Goal: Task Accomplishment & Management: Use online tool/utility

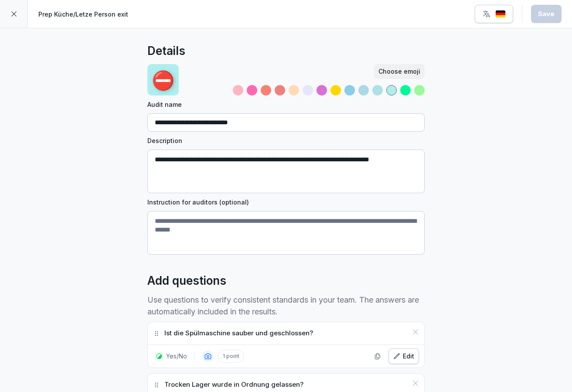
click at [17, 20] on div at bounding box center [14, 14] width 28 height 28
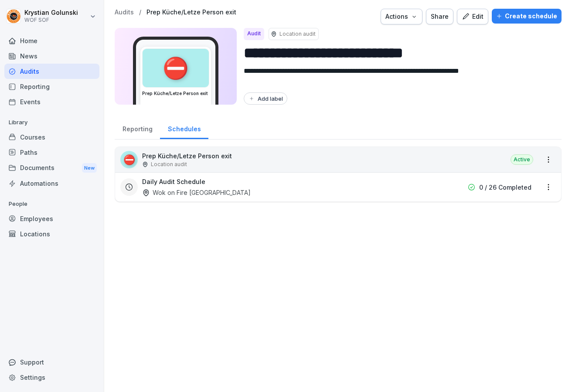
click at [68, 87] on div "Reporting" at bounding box center [51, 86] width 95 height 15
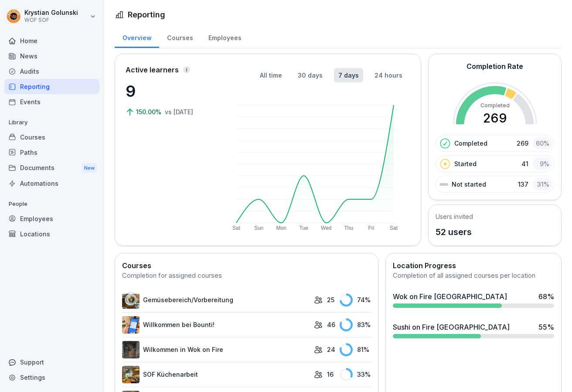
click at [64, 78] on div "Audits" at bounding box center [51, 71] width 95 height 15
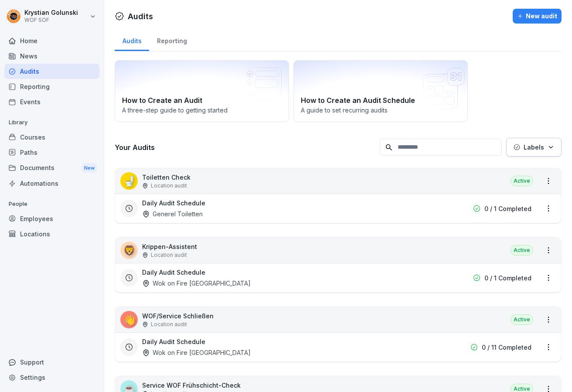
click at [80, 5] on html "Krystian Golunski WOF SOF Home News Audits Reporting Events Library Courses Pat…" at bounding box center [286, 196] width 572 height 392
click at [87, 12] on html "Krystian Golunski WOF SOF Home News Audits Reporting Events Library Courses Pat…" at bounding box center [286, 196] width 572 height 392
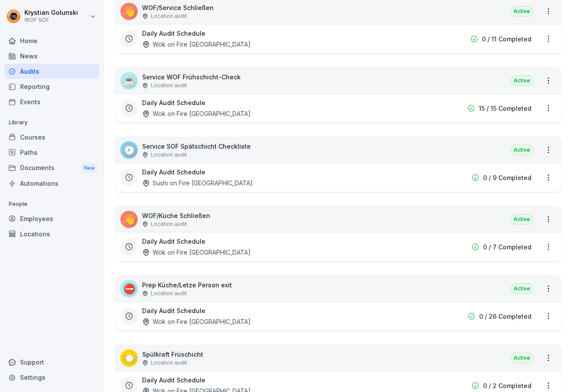
scroll to position [282, 0]
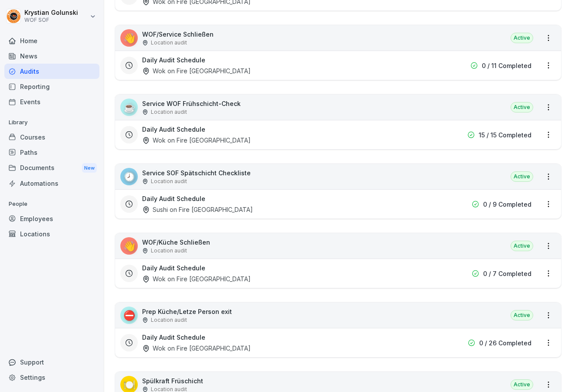
click at [65, 58] on div "News" at bounding box center [51, 55] width 95 height 15
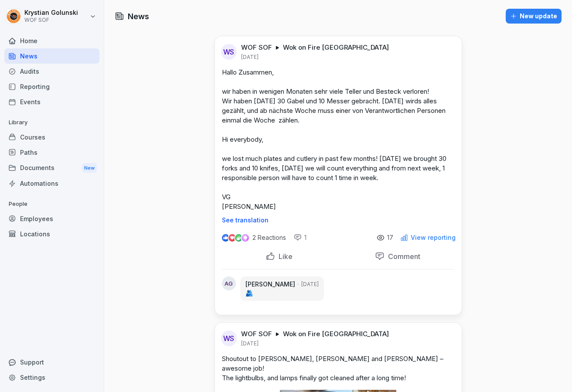
click at [63, 85] on div "Reporting" at bounding box center [51, 86] width 95 height 15
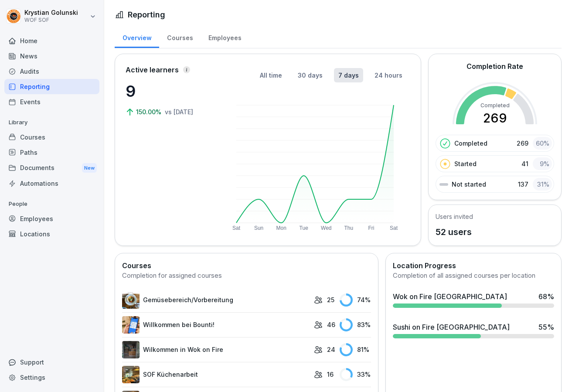
click at [61, 75] on div "Audits" at bounding box center [51, 71] width 95 height 15
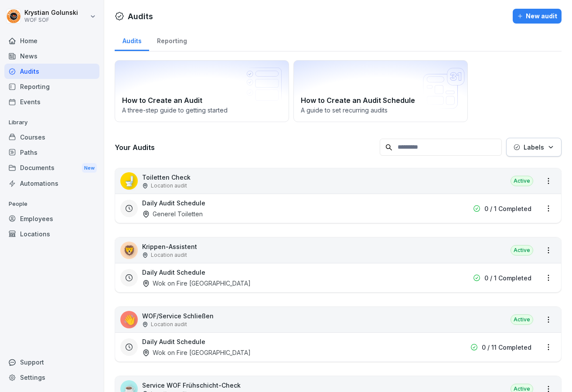
click at [63, 43] on div "Home" at bounding box center [51, 40] width 95 height 15
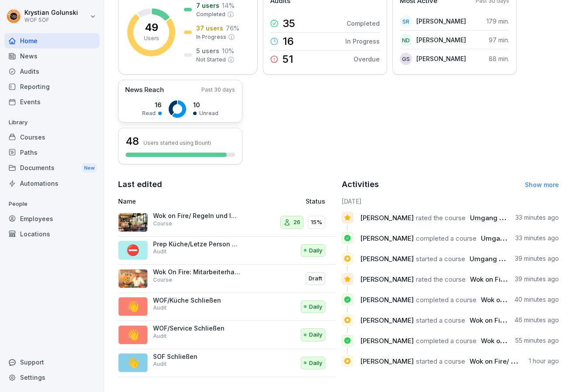
scroll to position [139, 0]
click at [71, 86] on div "Reporting" at bounding box center [51, 86] width 95 height 15
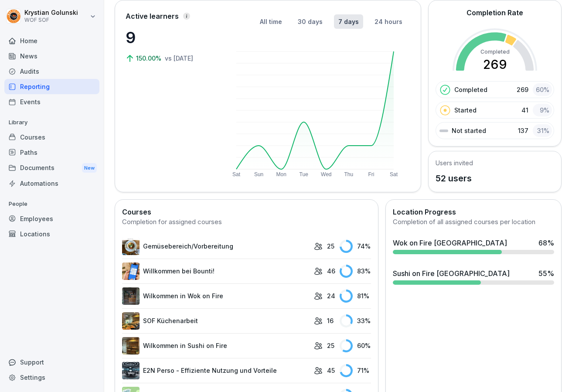
click at [390, 16] on button "24 hours" at bounding box center [388, 21] width 37 height 14
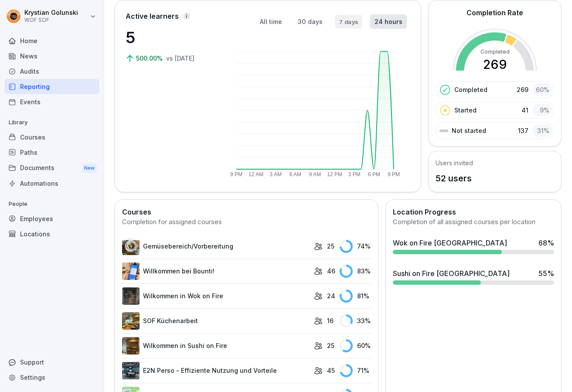
click at [349, 25] on button "7 days" at bounding box center [348, 22] width 27 height 14
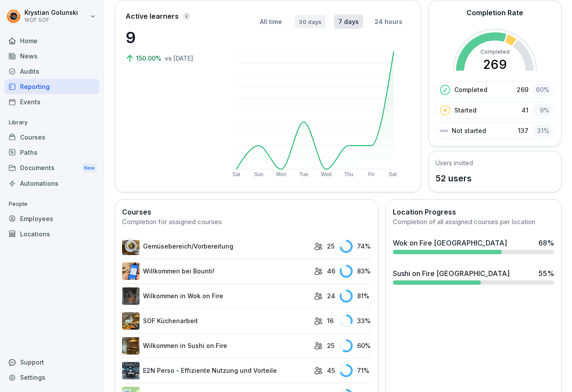
click at [319, 17] on button "30 days" at bounding box center [310, 21] width 31 height 13
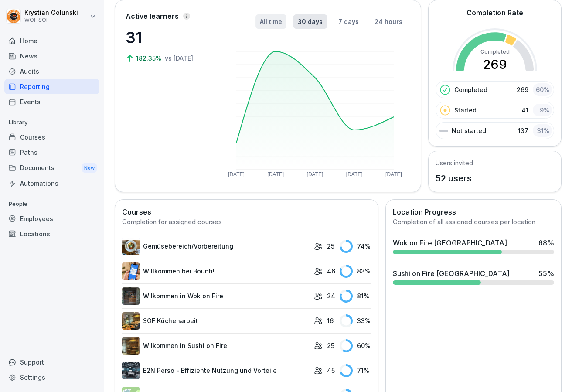
click at [279, 17] on button "All time" at bounding box center [271, 21] width 31 height 14
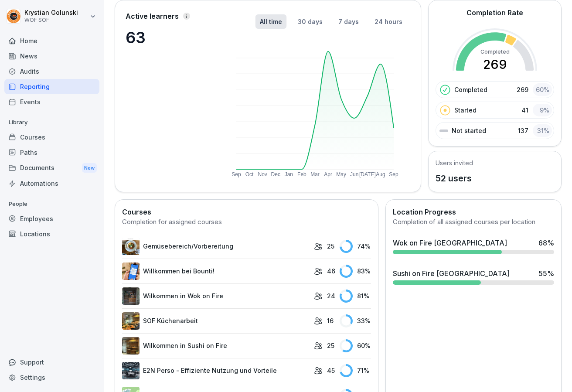
click at [78, 101] on div "Events" at bounding box center [51, 101] width 95 height 15
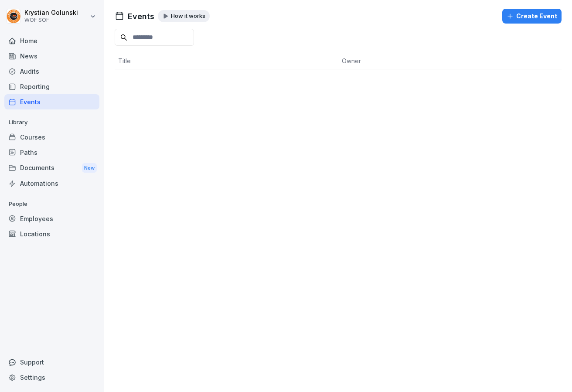
click at [69, 131] on div "Courses" at bounding box center [51, 137] width 95 height 15
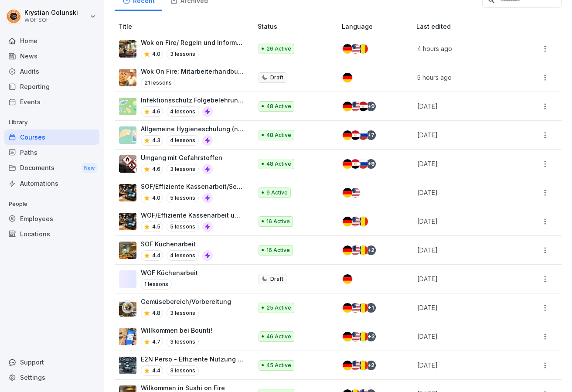
scroll to position [128, 0]
click at [68, 152] on div "Paths" at bounding box center [51, 152] width 95 height 15
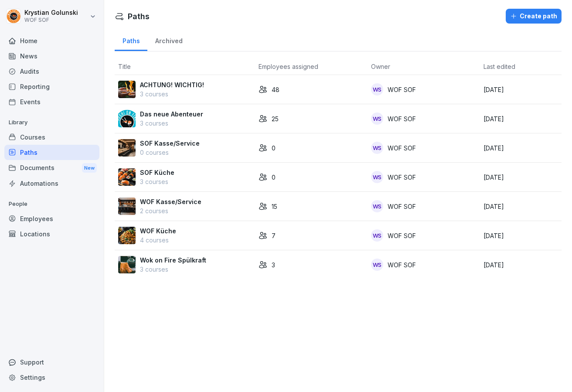
click at [75, 167] on div "Documents New" at bounding box center [51, 168] width 95 height 16
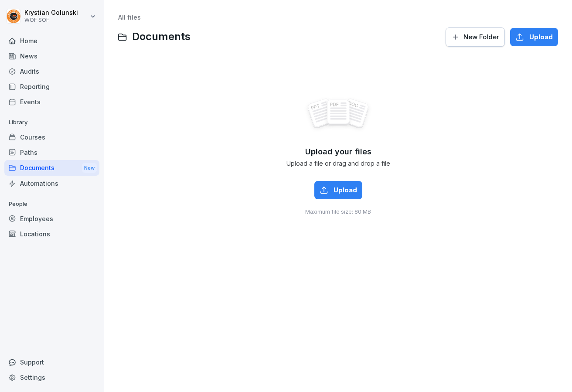
click at [67, 137] on div "Courses" at bounding box center [51, 137] width 95 height 15
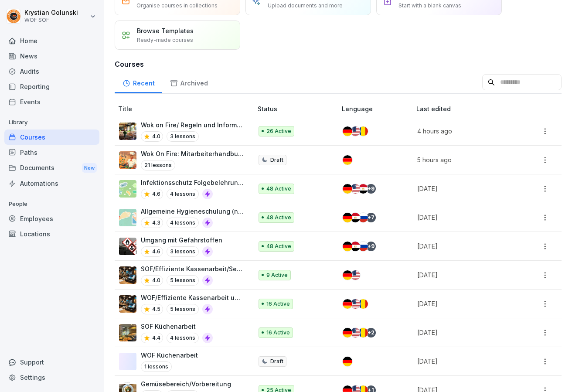
scroll to position [46, 0]
click at [186, 94] on div "Recent Archived Title Status Language Last edited Wok on Fire/ Regeln und Infor…" at bounding box center [338, 312] width 447 height 474
click at [186, 85] on div "Archived" at bounding box center [188, 83] width 53 height 22
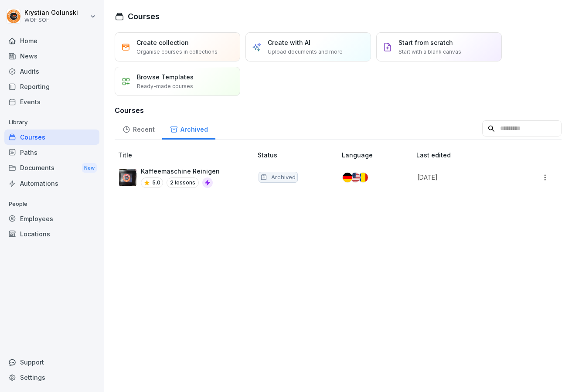
click at [140, 127] on div "Recent" at bounding box center [139, 128] width 48 height 22
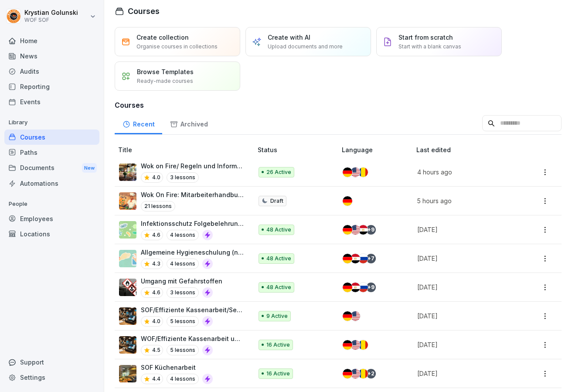
scroll to position [6, 0]
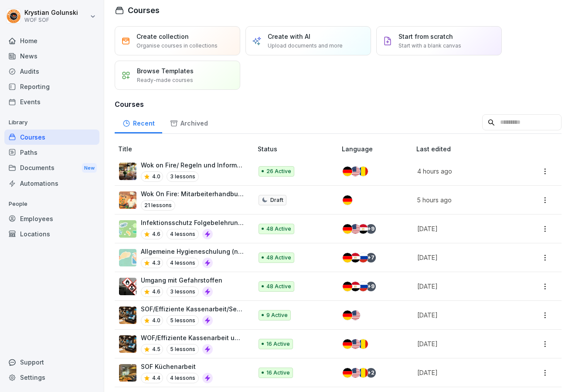
click at [44, 72] on div "Audits" at bounding box center [51, 71] width 95 height 15
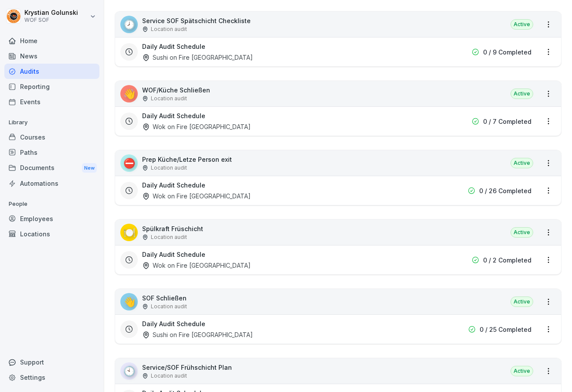
scroll to position [435, 0]
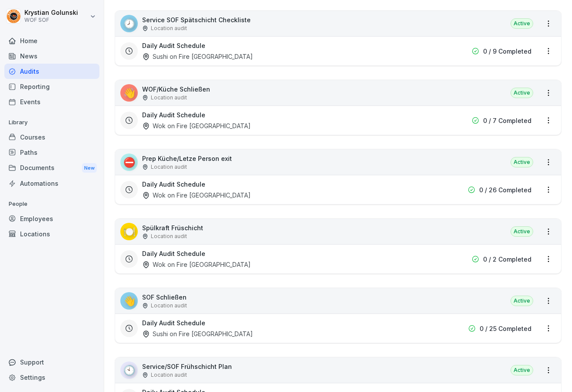
click at [406, 160] on div "⛔ Prep Küche/Letze Person exit Location audit Active" at bounding box center [338, 162] width 446 height 25
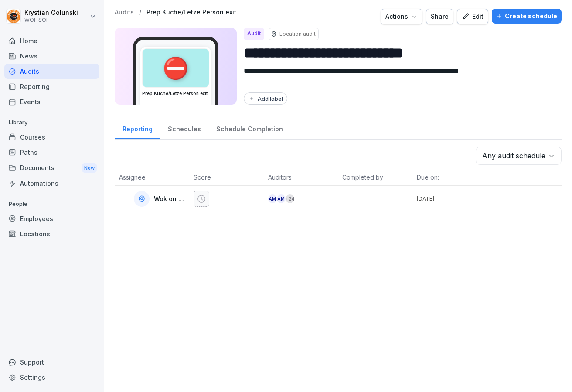
click at [185, 122] on div "Schedules" at bounding box center [184, 128] width 48 height 22
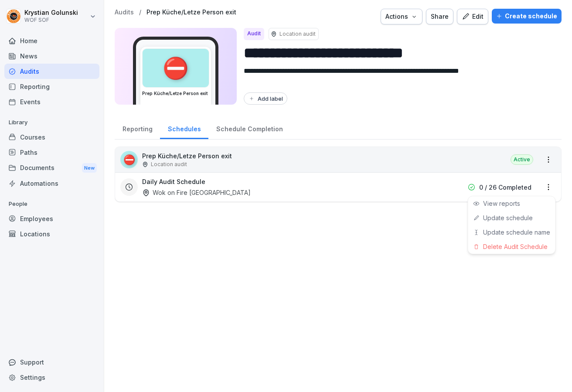
click at [545, 188] on html "**********" at bounding box center [286, 196] width 572 height 392
click at [59, 61] on html "**********" at bounding box center [286, 196] width 572 height 392
click at [53, 56] on div "News" at bounding box center [51, 55] width 95 height 15
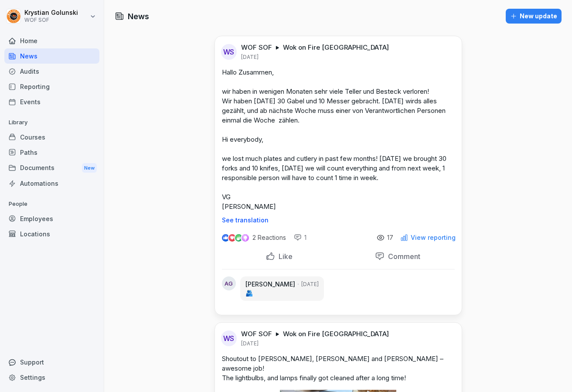
click at [52, 71] on div "Audits" at bounding box center [51, 71] width 95 height 15
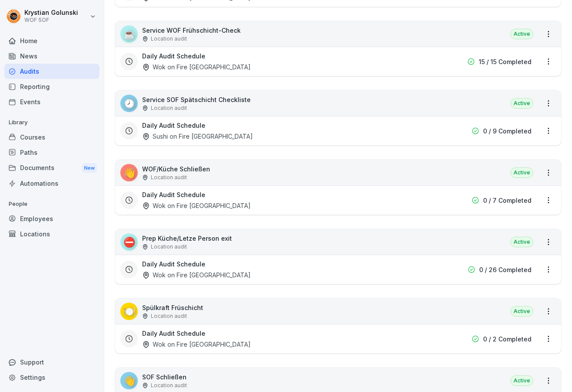
scroll to position [362, 0]
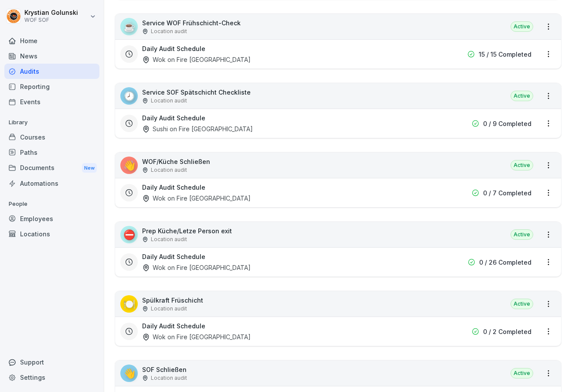
click at [58, 138] on div "Courses" at bounding box center [51, 137] width 95 height 15
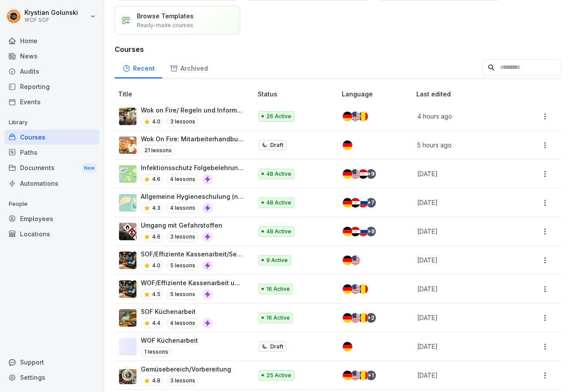
scroll to position [61, 0]
click at [127, 144] on img at bounding box center [127, 144] width 17 height 17
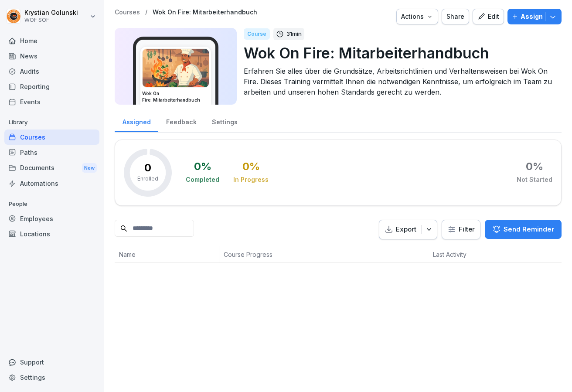
click at [488, 14] on div "Edit" at bounding box center [489, 17] width 22 height 10
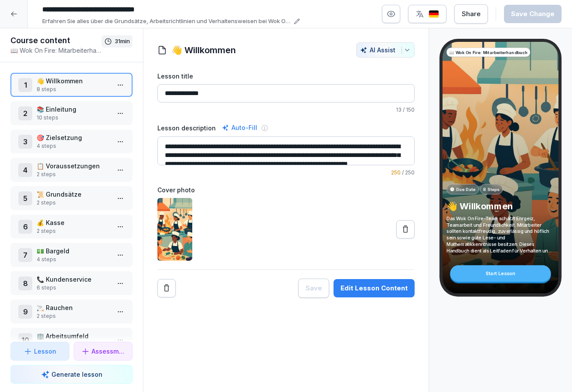
click at [69, 112] on p "📚 Einleitung" at bounding box center [73, 109] width 73 height 9
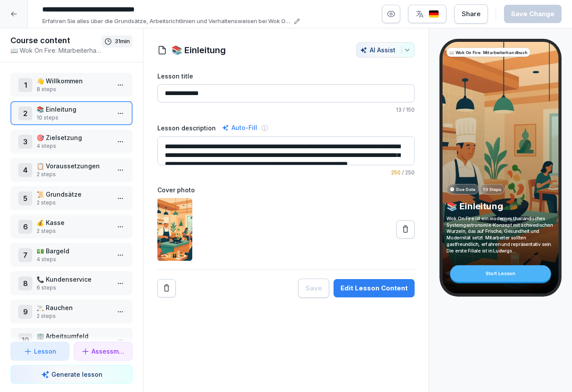
click at [75, 86] on p "8 steps" at bounding box center [73, 89] width 73 height 8
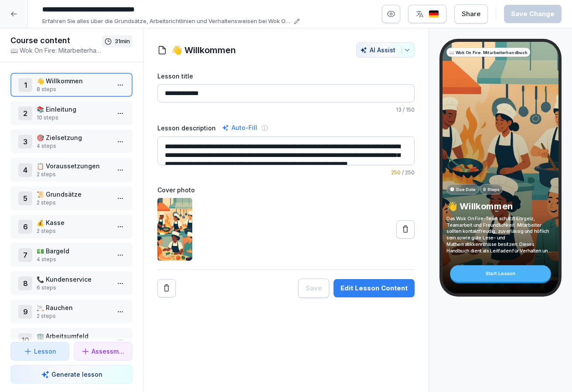
click at [77, 143] on p "4 steps" at bounding box center [73, 146] width 73 height 8
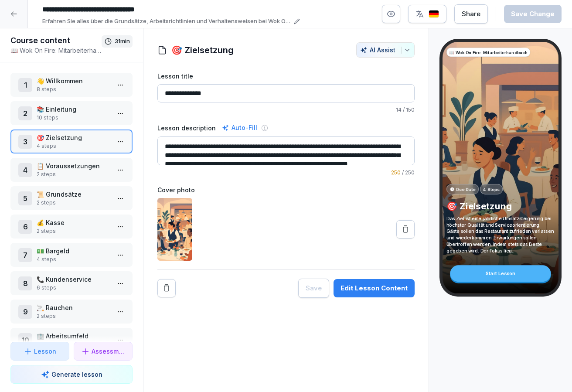
click at [77, 155] on div "1 👋 Willkommen 8 steps 2 📚 Einleitung 10 steps 3 🎯 Zielsetzung 4 steps 4 📋 Vora…" at bounding box center [71, 202] width 143 height 280
click at [77, 160] on div "4 📋 Voraussetzungen 2 steps" at bounding box center [71, 170] width 122 height 24
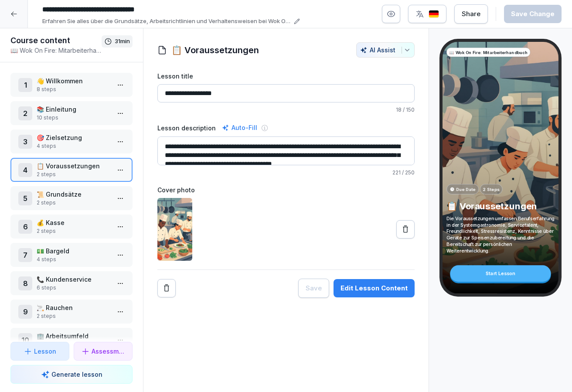
click at [74, 188] on div "5 📜 Grundsätze 2 steps" at bounding box center [71, 198] width 122 height 24
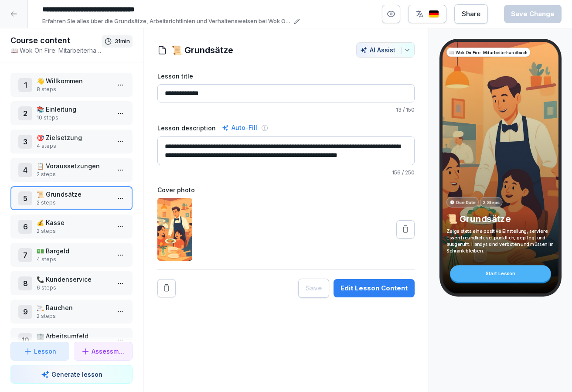
click at [73, 221] on p "💰 Kasse" at bounding box center [73, 222] width 73 height 9
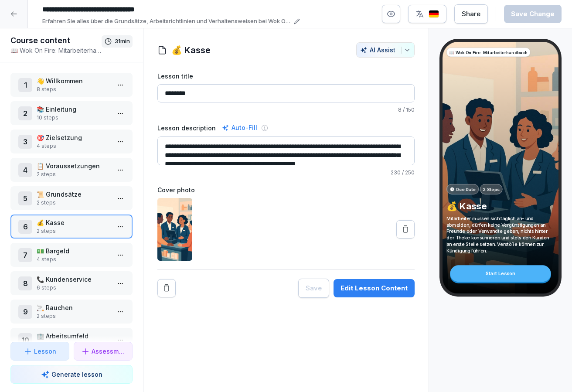
click at [6, 20] on div at bounding box center [14, 14] width 28 height 28
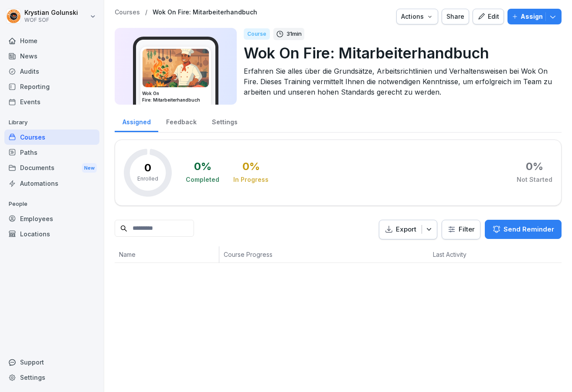
click at [64, 131] on div "Courses" at bounding box center [51, 137] width 95 height 15
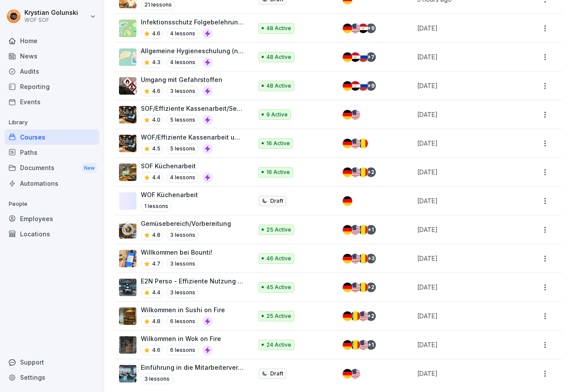
scroll to position [206, 0]
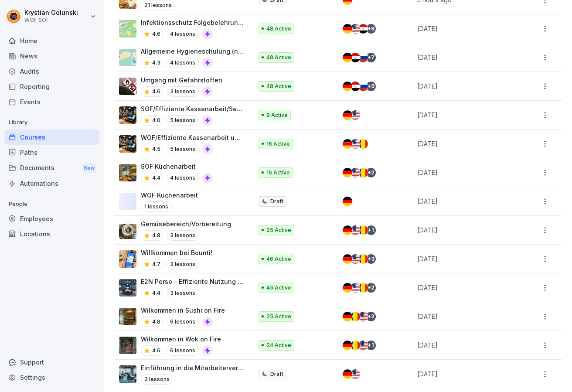
click at [239, 368] on p "Einführung in die Mitarbeiterverwaltung mit E2n" at bounding box center [192, 367] width 103 height 9
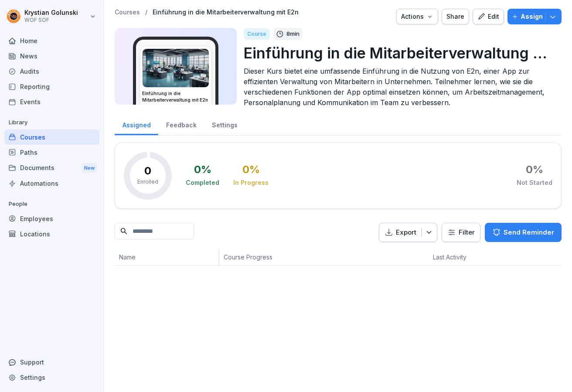
click at [485, 17] on icon "button" at bounding box center [482, 17] width 8 height 8
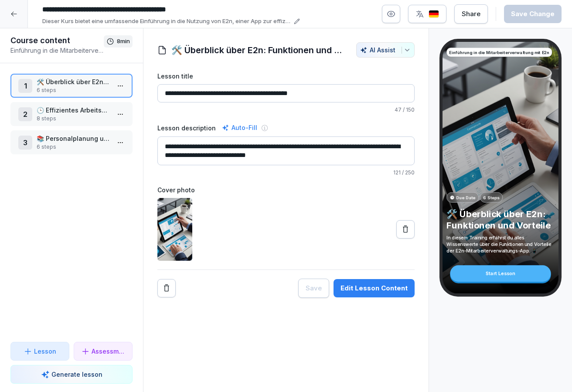
click at [106, 114] on p "🕒 Effizientes Arbeitszeitmanagement mit E2n" at bounding box center [73, 110] width 73 height 9
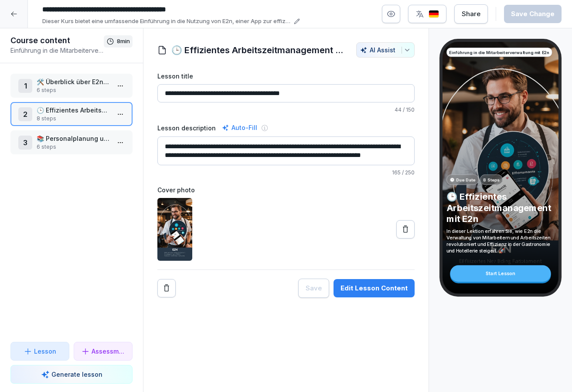
click at [126, 112] on html "**********" at bounding box center [286, 196] width 572 height 392
click at [108, 128] on div "Edit steps" at bounding box center [88, 131] width 74 height 16
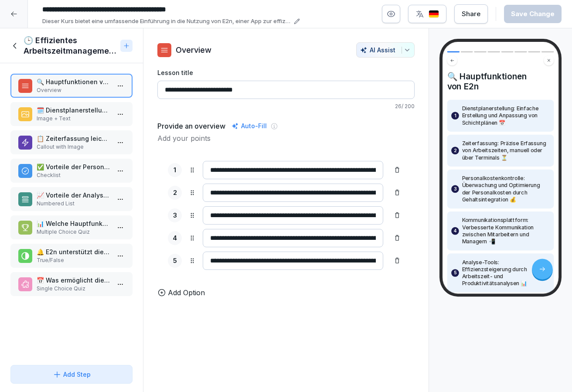
click at [50, 121] on p "Image + Text" at bounding box center [73, 119] width 73 height 8
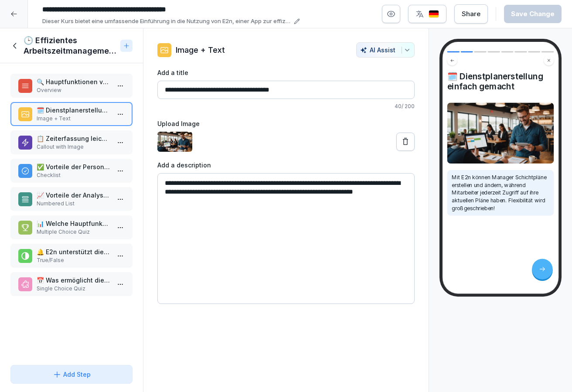
click at [65, 138] on p "📋 Zeiterfassung leicht gemacht" at bounding box center [73, 138] width 73 height 9
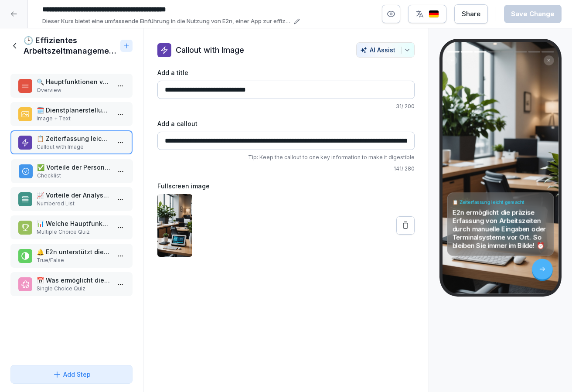
click at [68, 169] on p "✅ Vorteile der Personalkostenkontrolle" at bounding box center [73, 167] width 73 height 9
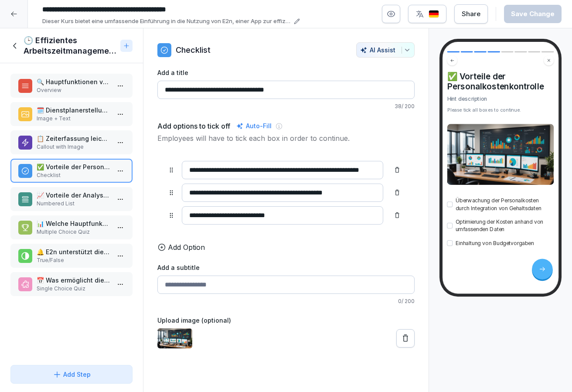
click at [87, 198] on p "📈 Vorteile der Analyse-Tools" at bounding box center [73, 195] width 73 height 9
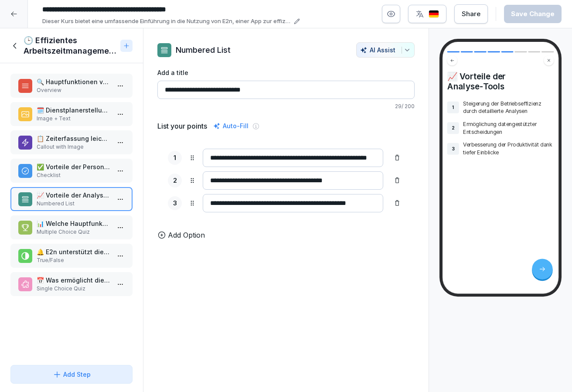
click at [92, 219] on p "📊 Welche Hauptfunktionen bietet E2n?" at bounding box center [73, 223] width 73 height 9
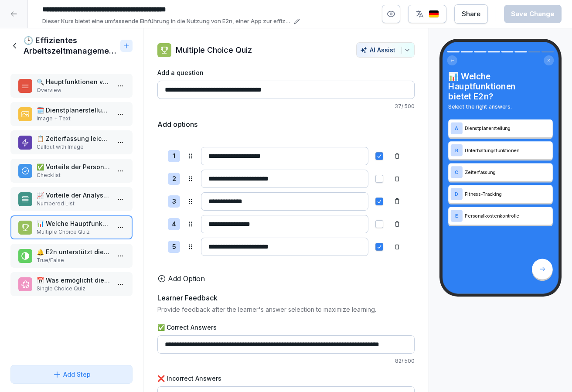
click at [96, 248] on p "🔔 E2n unterstützt die Kommunikation zwischen Mitarbeitern und Managern." at bounding box center [73, 251] width 73 height 9
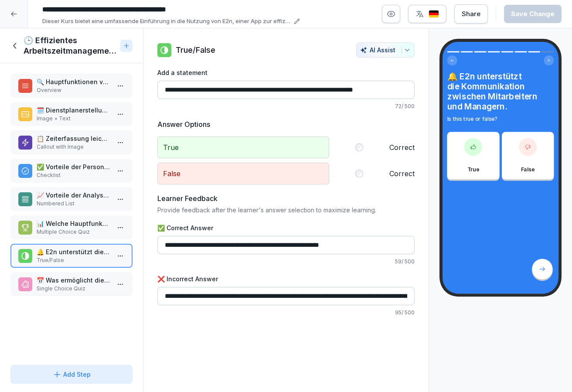
click at [96, 282] on p "📅 Was ermöglicht die Dienstplanerstellung in E2n?" at bounding box center [73, 280] width 73 height 9
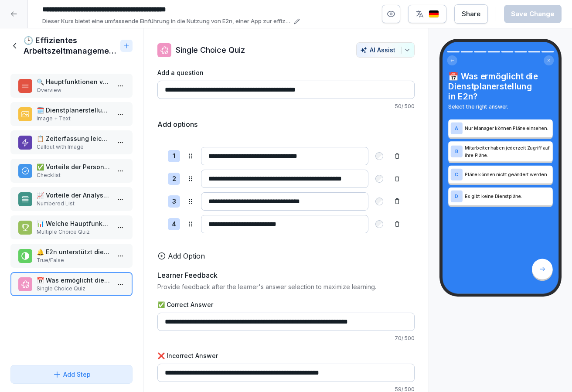
click at [51, 83] on p "🔍 Hauptfunktionen von E2n" at bounding box center [73, 81] width 73 height 9
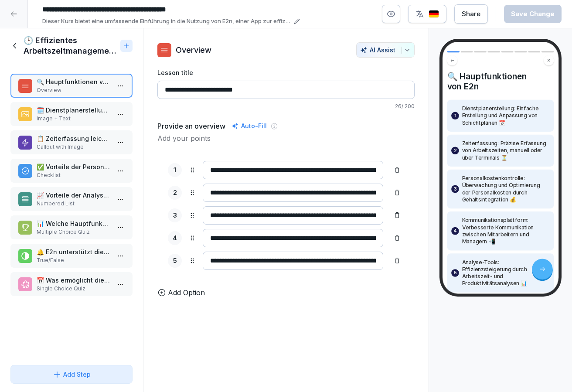
click at [11, 45] on icon at bounding box center [15, 46] width 10 height 10
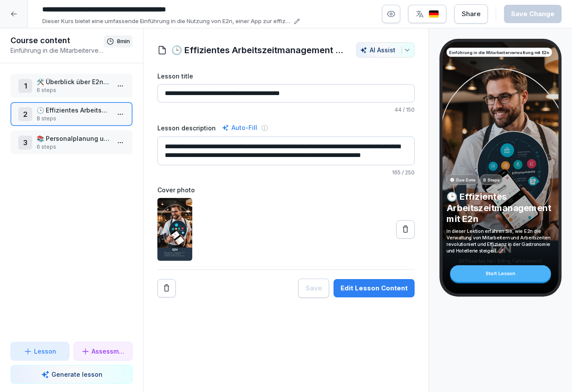
click at [92, 142] on p "📚 Personalplanung und Kommunikation in E2n optimieren" at bounding box center [73, 138] width 73 height 9
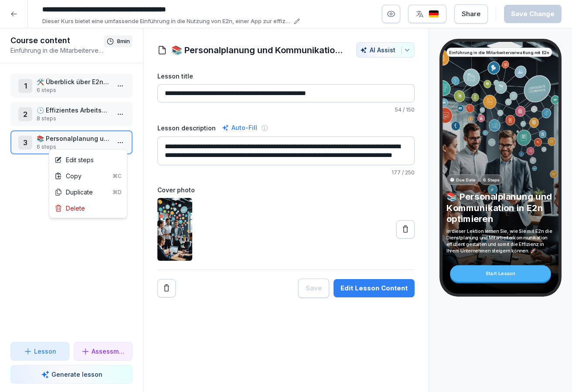
click at [118, 138] on html "**********" at bounding box center [286, 196] width 572 height 392
click at [111, 157] on div "Edit steps" at bounding box center [88, 160] width 74 height 16
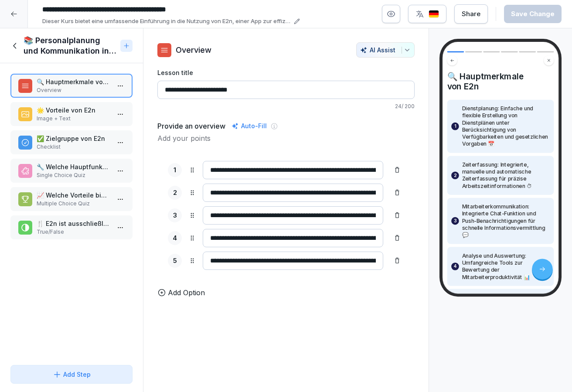
click at [88, 117] on p "Image + Text" at bounding box center [73, 119] width 73 height 8
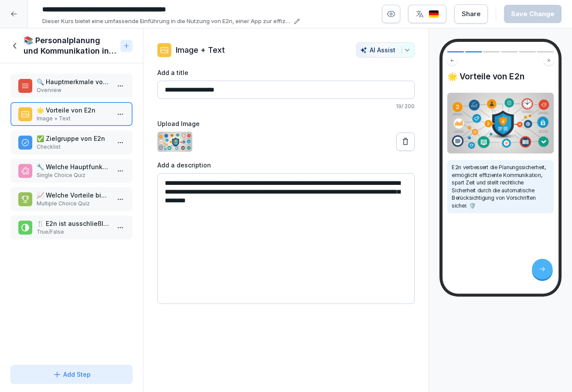
click at [75, 146] on p "Checklist" at bounding box center [73, 147] width 73 height 8
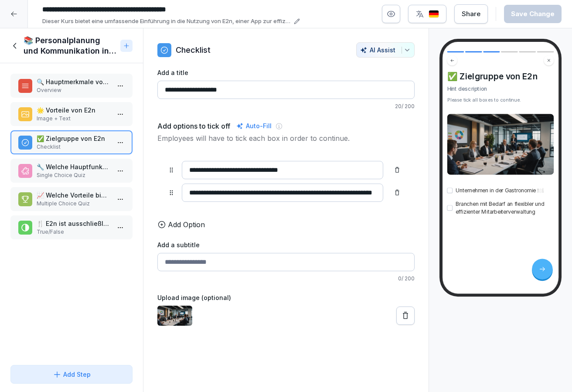
click at [76, 173] on p "Single Choice Quiz" at bounding box center [73, 175] width 73 height 8
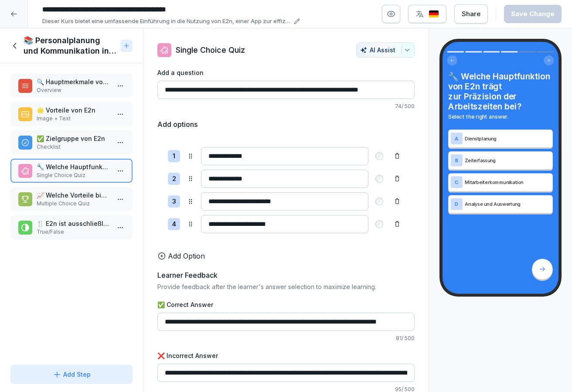
click at [76, 197] on p "📈 Welche Vorteile bietet E2n? Wählen Sie alle zutreffenden Antworten aus." at bounding box center [73, 195] width 73 height 9
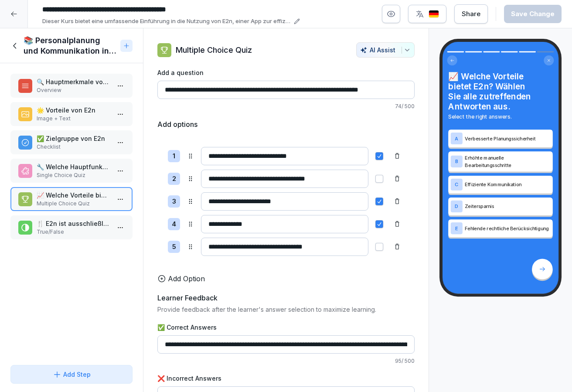
click at [88, 239] on div "🍴 E2n ist ausschließlich für die Gastronomie geeignet. True/False" at bounding box center [71, 227] width 122 height 24
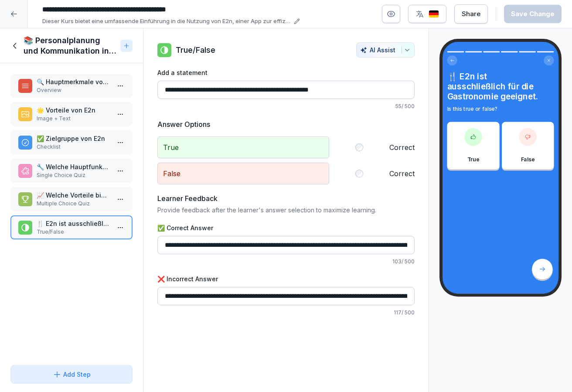
click at [84, 198] on p "📈 Welche Vorteile bietet E2n? Wählen Sie alle zutreffenden Antworten aus." at bounding box center [73, 195] width 73 height 9
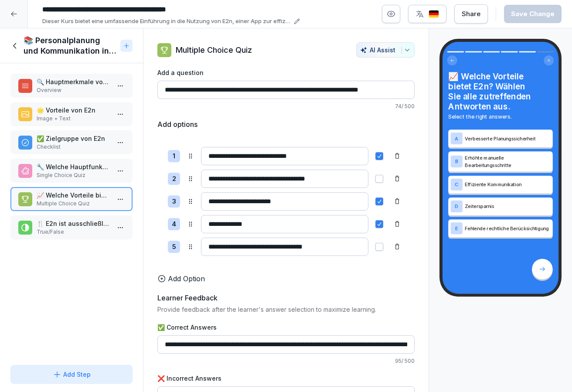
click at [13, 45] on icon at bounding box center [15, 46] width 10 height 10
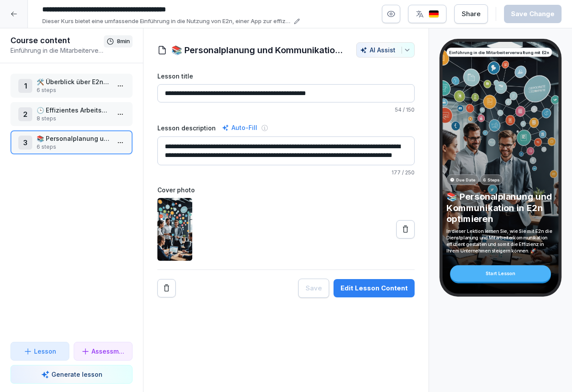
click at [14, 14] on icon at bounding box center [14, 14] width 6 height 5
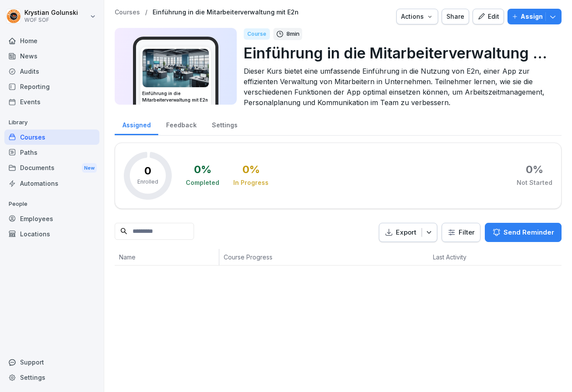
click at [71, 134] on div "Courses" at bounding box center [51, 137] width 95 height 15
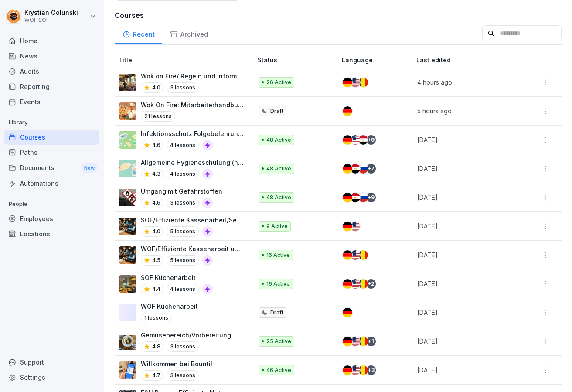
scroll to position [94, 0]
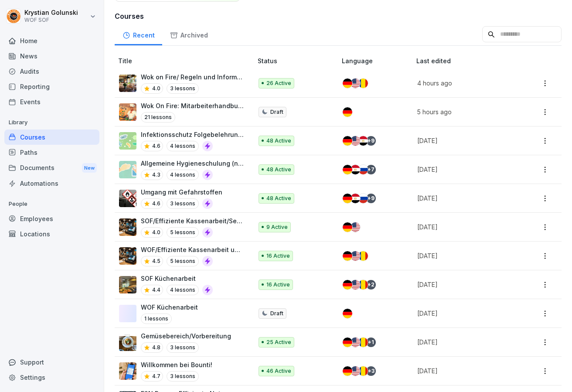
click at [221, 83] on div "4.0 3 lessons" at bounding box center [192, 88] width 103 height 10
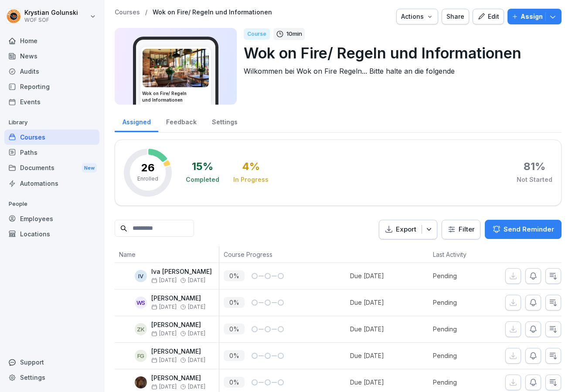
click at [483, 18] on icon "button" at bounding box center [481, 16] width 6 height 6
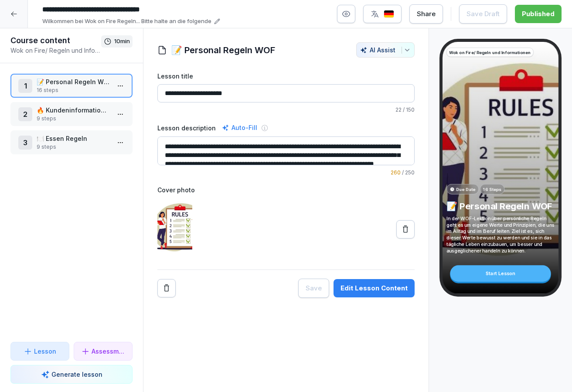
click at [125, 90] on html "**********" at bounding box center [286, 196] width 572 height 392
click at [62, 198] on html "**********" at bounding box center [286, 196] width 572 height 392
click at [112, 91] on div "1 📝 Personal Regeln WOF 16 steps" at bounding box center [71, 85] width 106 height 17
click at [121, 88] on html "**********" at bounding box center [286, 196] width 572 height 392
click at [116, 100] on div "Edit steps" at bounding box center [88, 103] width 74 height 16
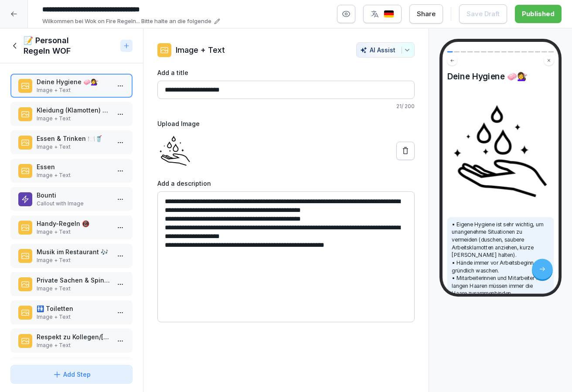
click at [61, 121] on p "Image + Text" at bounding box center [73, 119] width 73 height 8
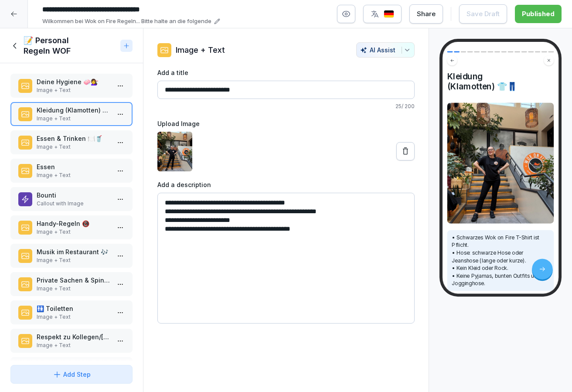
click at [60, 93] on p "Image + Text" at bounding box center [73, 90] width 73 height 8
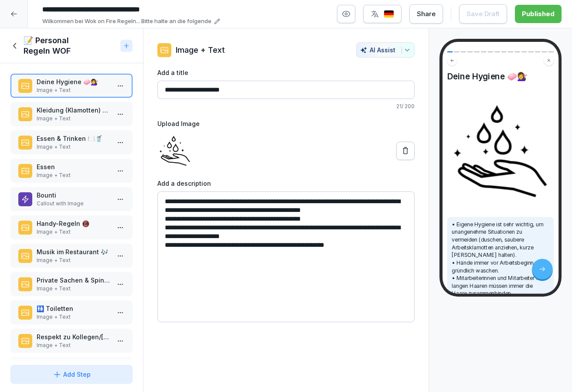
click at [61, 117] on p "Image + Text" at bounding box center [73, 119] width 73 height 8
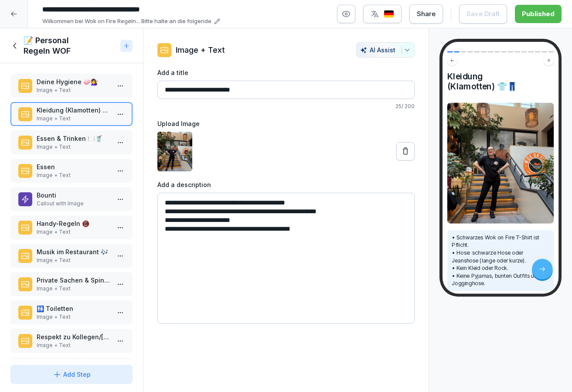
click at [65, 96] on div "Deine Hygiene 🧼💇‍♀️ Image + Text" at bounding box center [71, 86] width 122 height 24
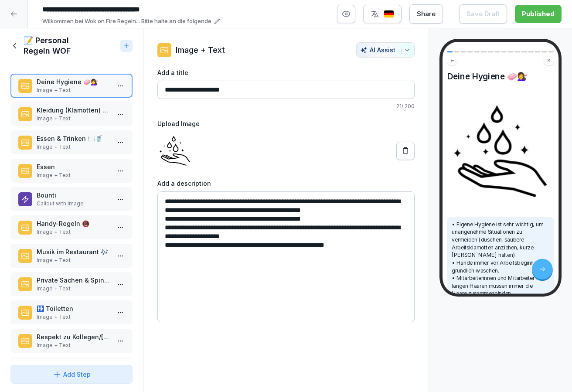
click at [14, 45] on icon at bounding box center [15, 46] width 10 height 10
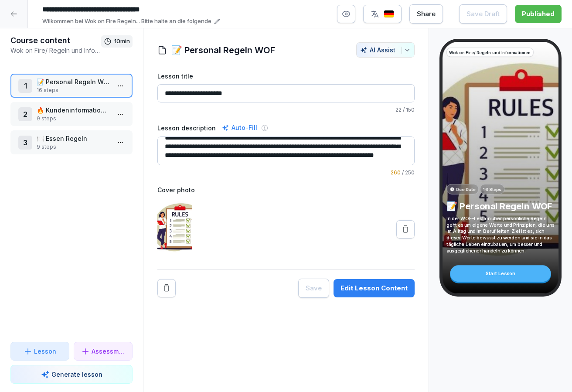
scroll to position [15, 0]
click at [71, 149] on p "9 steps" at bounding box center [73, 147] width 73 height 8
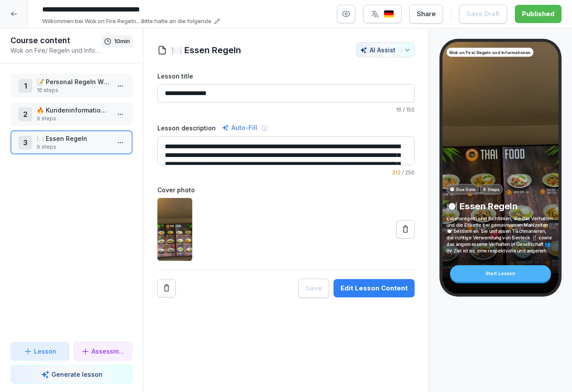
click at [84, 116] on p "9 steps" at bounding box center [73, 119] width 73 height 8
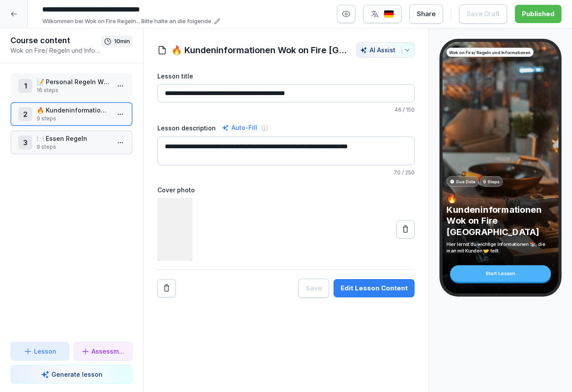
click at [77, 95] on div "1 📝 Personal Regeln WOF 16 steps" at bounding box center [71, 86] width 122 height 24
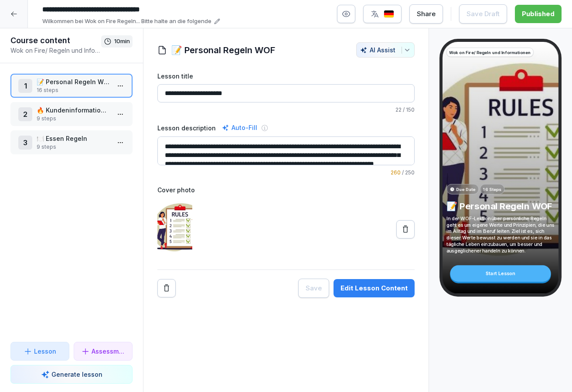
click at [17, 18] on div at bounding box center [14, 14] width 28 height 28
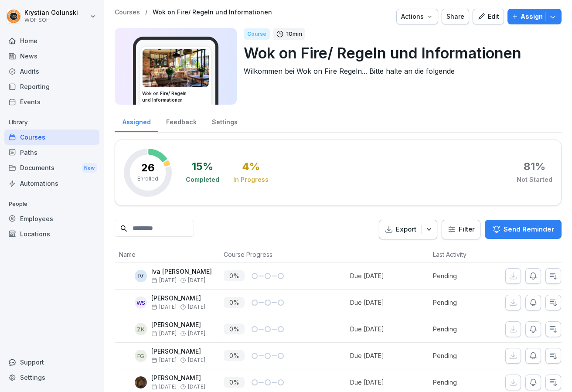
click at [416, 12] on div "Actions" at bounding box center [417, 17] width 32 height 10
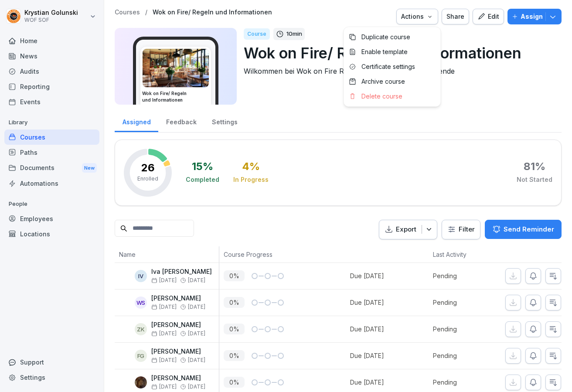
click at [491, 74] on html "[PERSON_NAME] WOF SOF Home News Audits Reporting Events Library Courses Paths D…" at bounding box center [286, 196] width 572 height 392
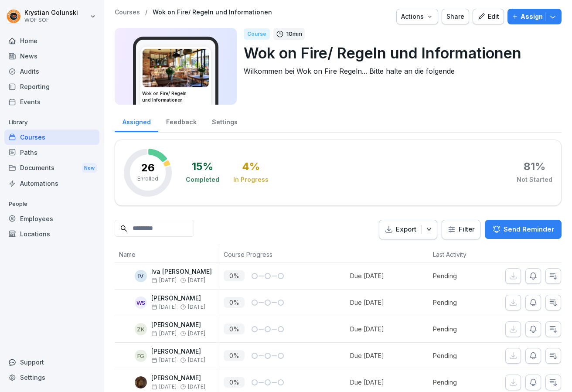
click at [423, 24] on button "Actions" at bounding box center [417, 17] width 42 height 16
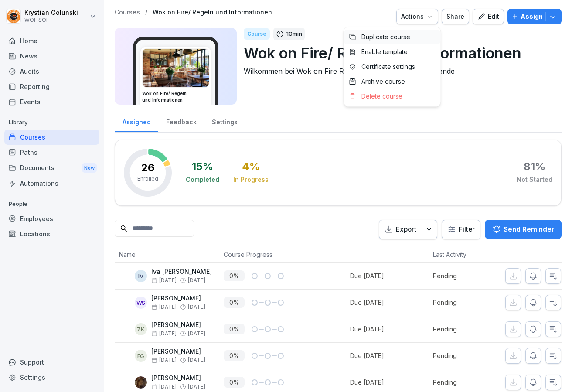
click at [418, 35] on div "Duplicate course" at bounding box center [392, 37] width 97 height 15
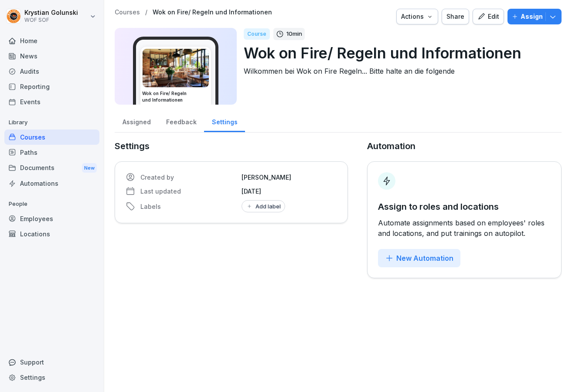
click at [76, 138] on div "Courses" at bounding box center [51, 137] width 95 height 15
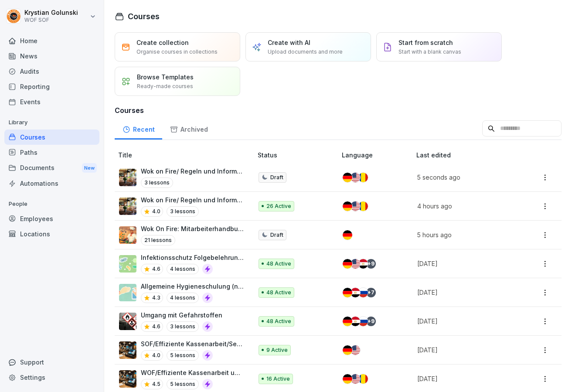
click at [200, 174] on p "Wok on Fire/ Regeln und Informationen" at bounding box center [192, 171] width 103 height 9
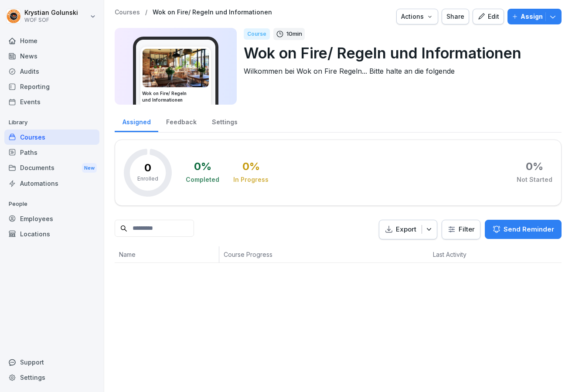
click at [481, 22] on button "Edit" at bounding box center [488, 17] width 31 height 16
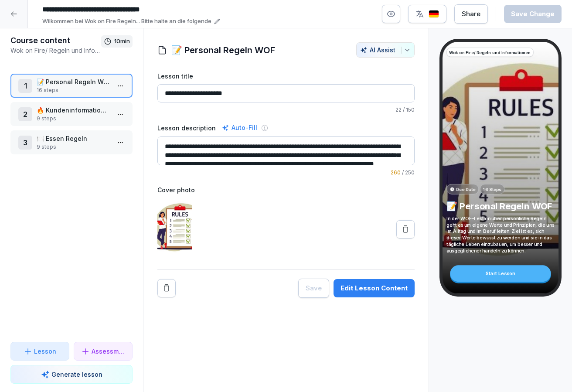
click at [229, 6] on input "**********" at bounding box center [169, 9] width 262 height 15
click at [85, 12] on input "**********" at bounding box center [169, 9] width 262 height 15
click at [82, 12] on input "**********" at bounding box center [169, 9] width 262 height 15
click at [263, 17] on input "**********" at bounding box center [169, 9] width 262 height 15
type input "**********"
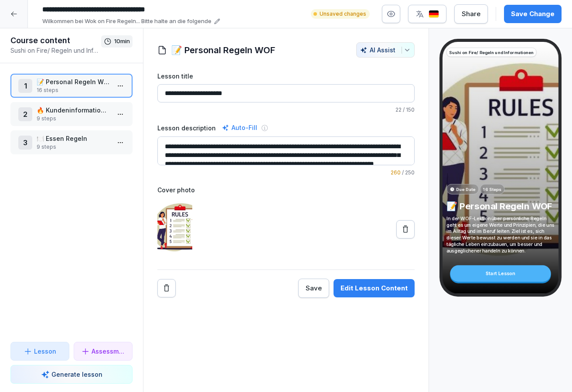
click at [271, 30] on div "**********" at bounding box center [286, 210] width 286 height 364
click at [270, 9] on input "**********" at bounding box center [169, 9] width 262 height 15
click at [165, 23] on p "Wilkommen bei Wok on Fire Regeln... Bitte halte an die folgende" at bounding box center [126, 21] width 169 height 9
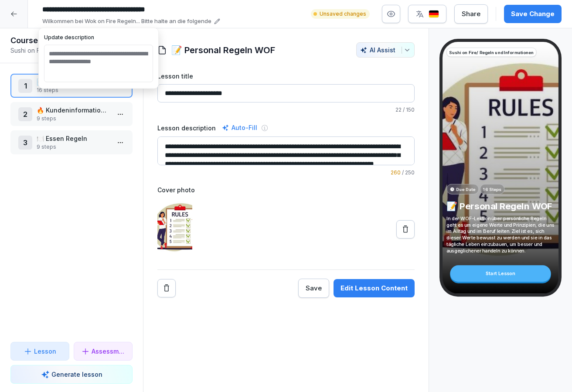
click at [126, 54] on textarea "**********" at bounding box center [98, 64] width 109 height 38
drag, startPoint x: 107, startPoint y: 54, endPoint x: 97, endPoint y: 55, distance: 9.6
click at [97, 55] on textarea "**********" at bounding box center [98, 64] width 109 height 38
type textarea "**********"
click at [179, 35] on div "**********" at bounding box center [286, 210] width 286 height 364
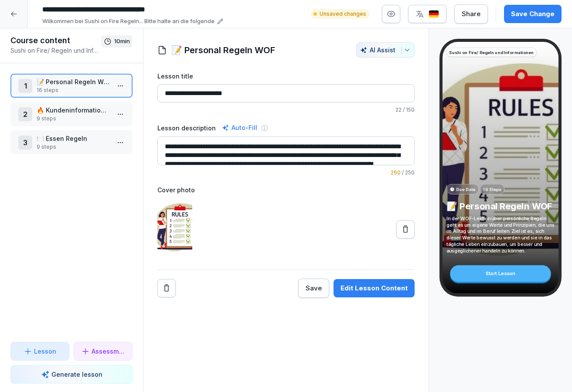
click at [200, 143] on textarea "**********" at bounding box center [285, 151] width 257 height 29
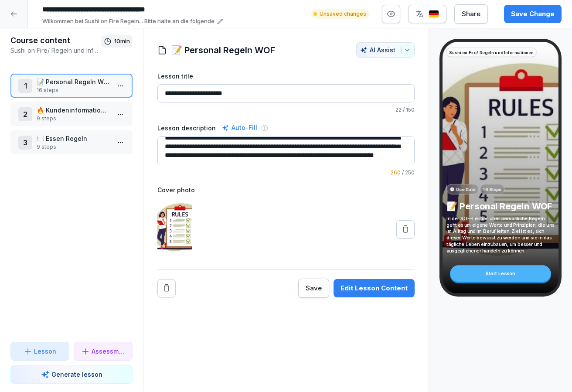
scroll to position [17, 0]
type textarea "**********"
click at [331, 207] on div at bounding box center [285, 229] width 257 height 63
click at [235, 94] on input "**********" at bounding box center [285, 93] width 257 height 18
type input "**********"
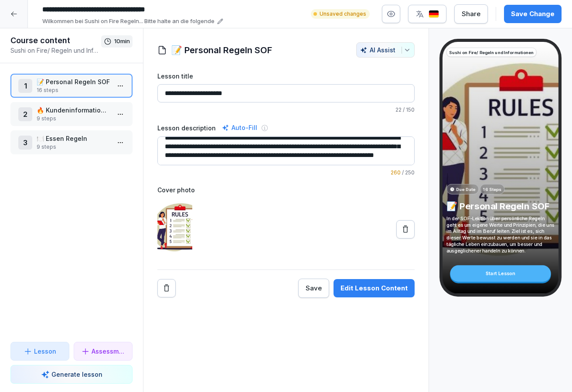
click at [277, 205] on div at bounding box center [285, 229] width 257 height 63
click at [536, 19] on button "Save Change" at bounding box center [533, 14] width 58 height 18
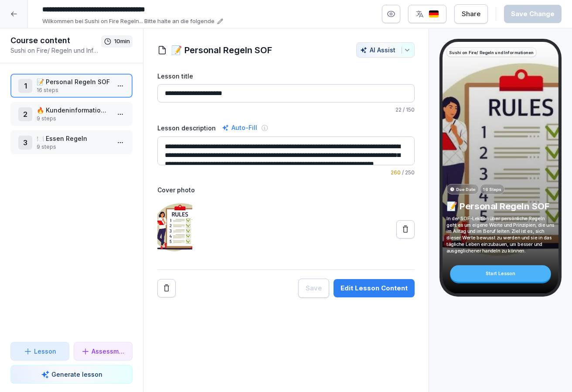
scroll to position [0, 0]
click at [123, 86] on html "**********" at bounding box center [286, 196] width 572 height 392
click at [108, 106] on div "Edit steps" at bounding box center [88, 103] width 74 height 16
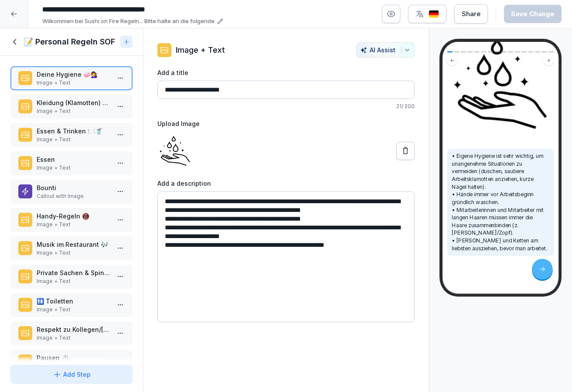
scroll to position [101, 0]
click at [79, 106] on p "Kleidung (Klamotten) 👕👖" at bounding box center [73, 102] width 73 height 9
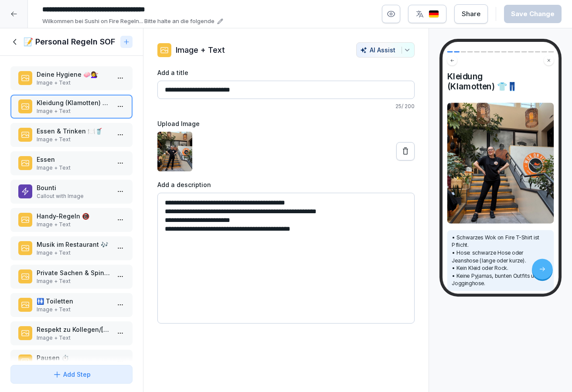
click at [219, 205] on textarea "**********" at bounding box center [285, 258] width 257 height 131
click at [404, 150] on icon at bounding box center [405, 151] width 5 height 7
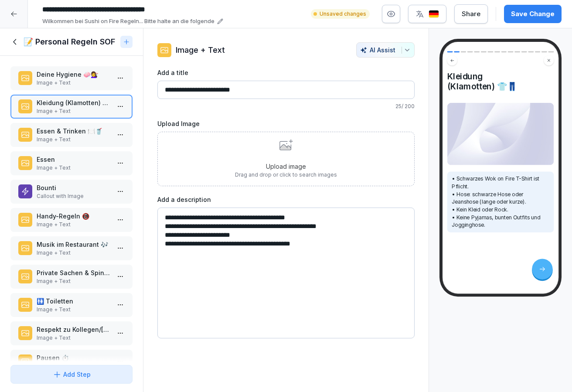
click at [220, 218] on textarea "**********" at bounding box center [285, 273] width 257 height 131
click at [328, 216] on textarea "**********" at bounding box center [285, 273] width 257 height 131
type textarea "**********"
click at [70, 143] on p "Image + Text" at bounding box center [73, 140] width 73 height 8
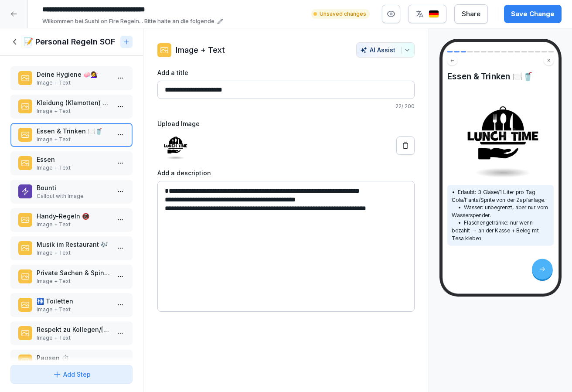
drag, startPoint x: 360, startPoint y: 191, endPoint x: 393, endPoint y: 190, distance: 33.6
click at [393, 190] on textarea "**********" at bounding box center [285, 246] width 257 height 131
click at [235, 191] on textarea "**********" at bounding box center [285, 246] width 257 height 131
type textarea "**********"
click at [68, 160] on div "Essen Image + Text" at bounding box center [71, 163] width 122 height 24
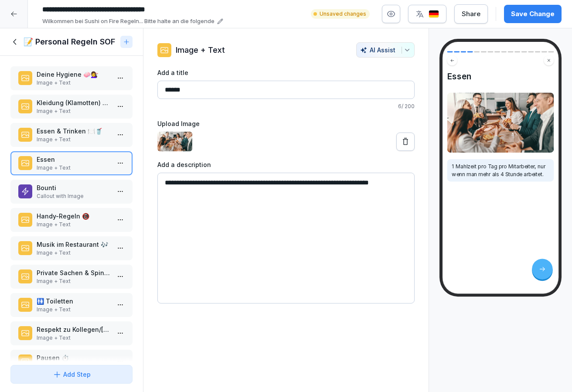
click at [69, 200] on p "Callout with Image" at bounding box center [73, 196] width 73 height 8
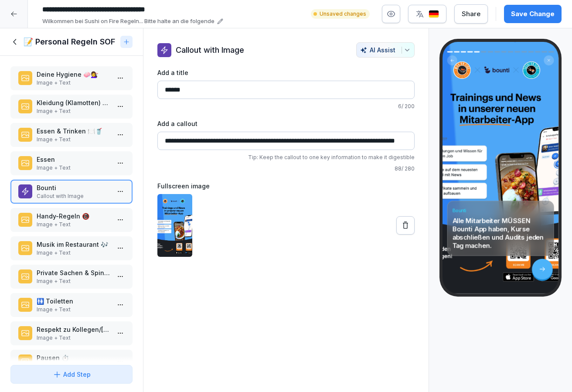
click at [69, 221] on p "Handy-Regeln 📵" at bounding box center [73, 216] width 73 height 9
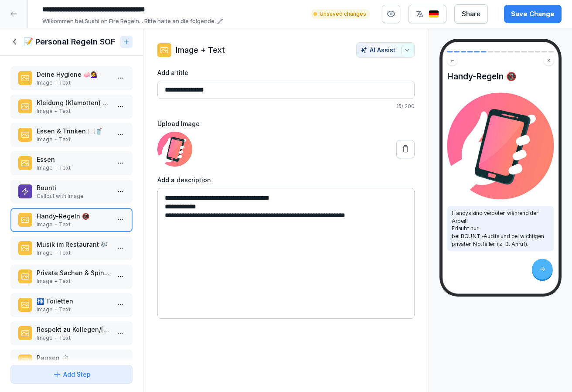
click at [72, 246] on div "Musik im Restaurant 🎶 Image + Text" at bounding box center [71, 248] width 122 height 24
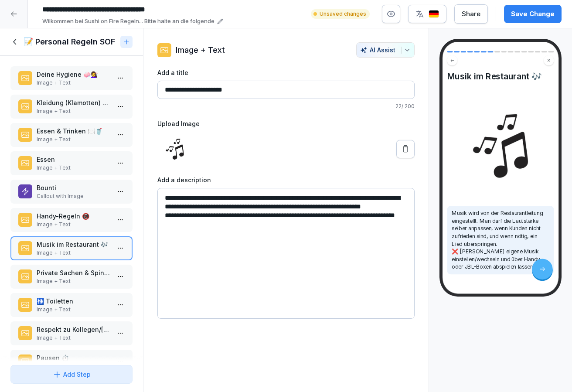
click at [66, 277] on p "Private Sachen & Spinde 🎒🔑" at bounding box center [73, 272] width 73 height 9
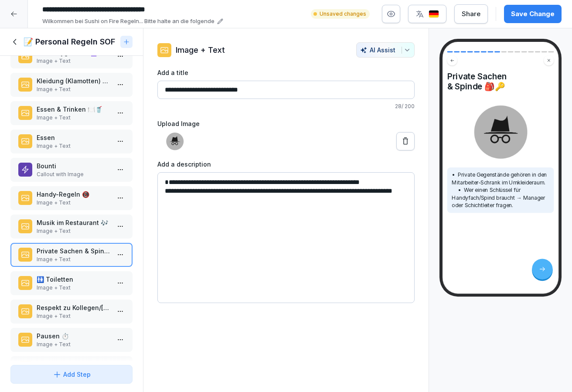
scroll to position [27, 0]
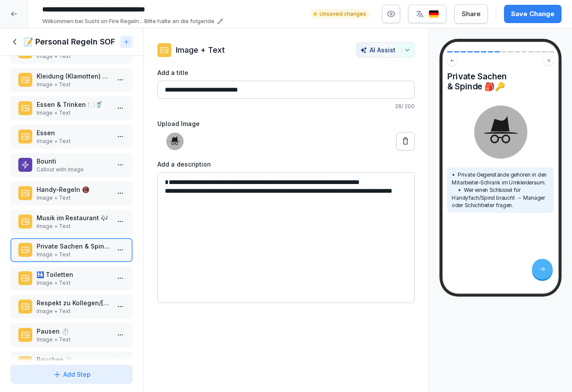
click at [61, 279] on p "🚻 Toiletten" at bounding box center [73, 274] width 73 height 9
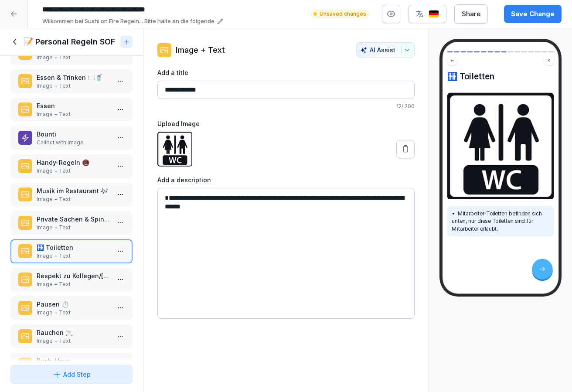
scroll to position [56, 0]
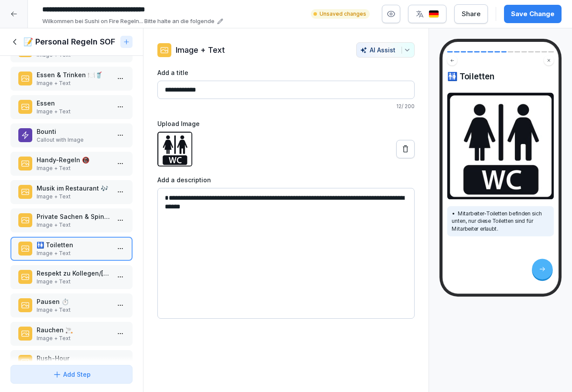
click at [62, 286] on p "Image + Text" at bounding box center [73, 282] width 73 height 8
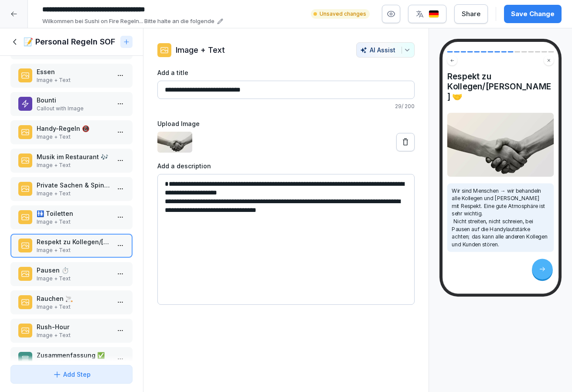
scroll to position [89, 0]
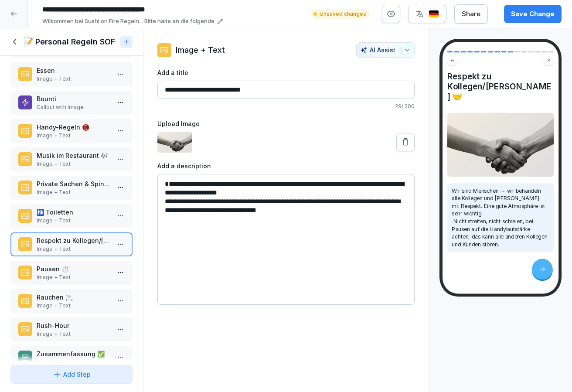
click at [62, 281] on p "Image + Text" at bounding box center [73, 277] width 73 height 8
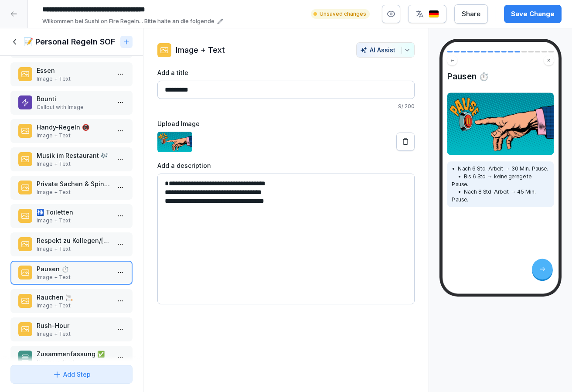
click at [62, 301] on p "Rauchen 🚬" at bounding box center [73, 297] width 73 height 9
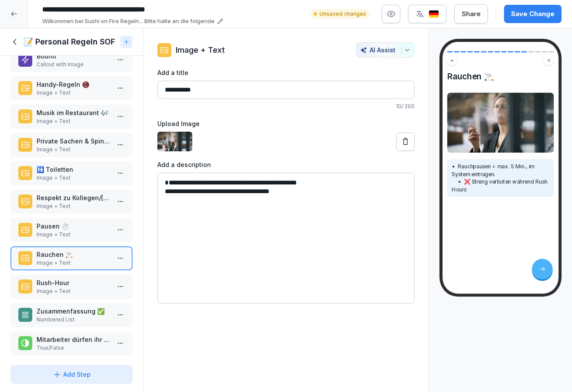
scroll to position [134, 0]
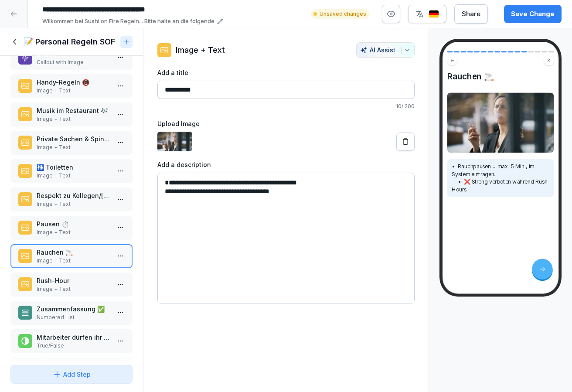
click at [62, 293] on p "Image + Text" at bounding box center [73, 289] width 73 height 8
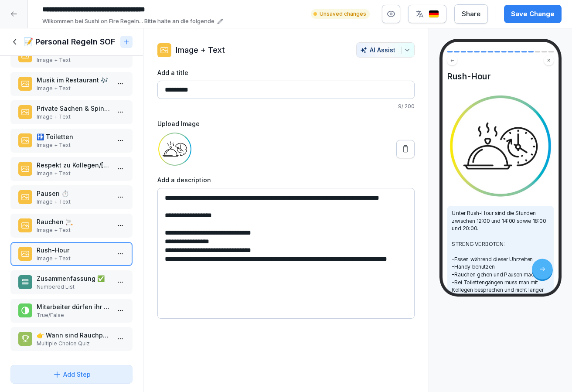
scroll to position [172, 0]
click at [62, 283] on p "Numbered List" at bounding box center [73, 287] width 73 height 8
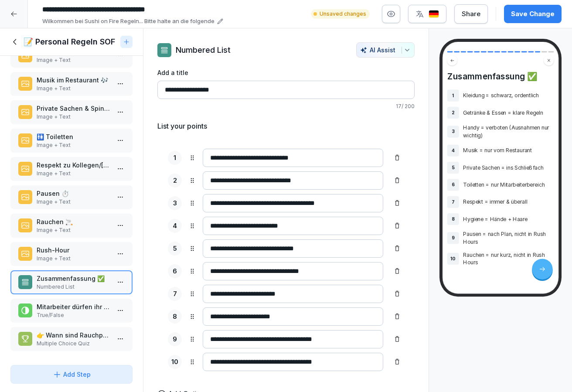
click at [65, 307] on p "Mitarbeiter dürfen ihr kostenloses Essen während der Arbeit essen." at bounding box center [73, 306] width 73 height 9
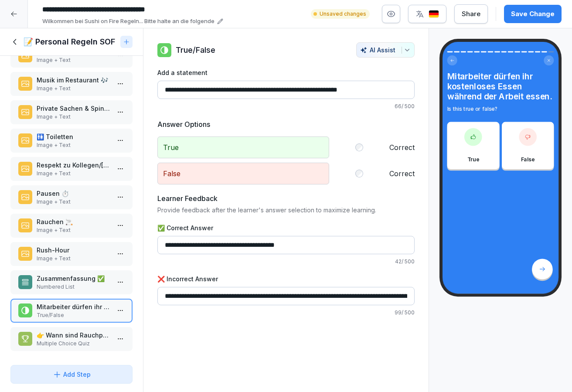
click at [68, 341] on p "Multiple Choice Quiz" at bounding box center [73, 344] width 73 height 8
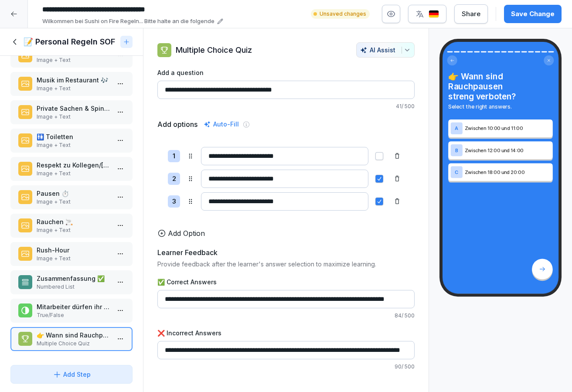
click at [521, 14] on div "Save Change" at bounding box center [533, 14] width 44 height 10
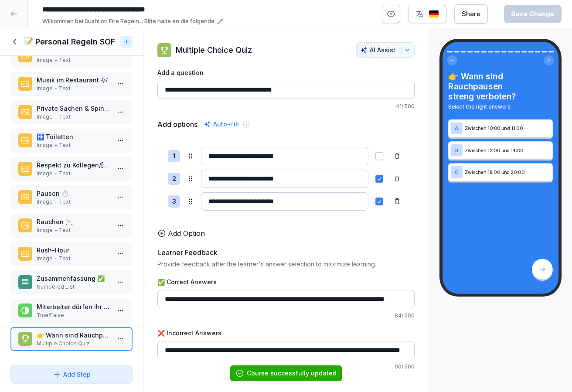
click at [10, 19] on div at bounding box center [14, 14] width 28 height 28
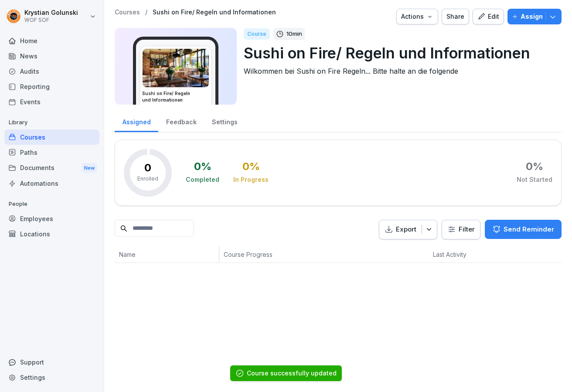
click at [481, 18] on icon "button" at bounding box center [481, 16] width 6 height 6
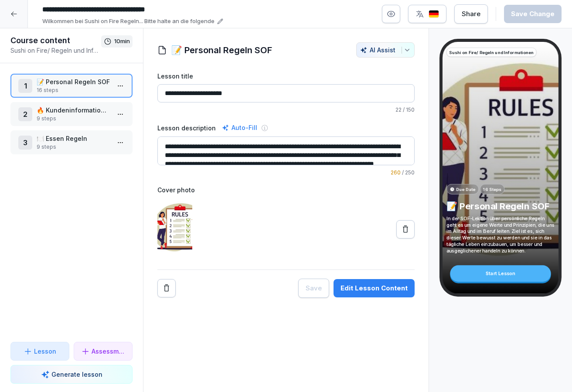
click at [81, 104] on div "2 🔥 Kundeninformationen Wok on Fire Ludwigsburg 9 steps" at bounding box center [71, 114] width 122 height 24
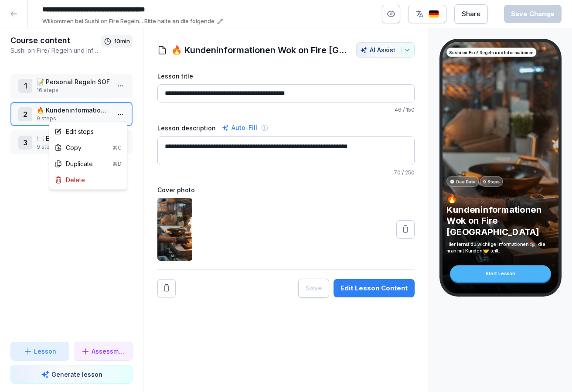
click at [115, 113] on html "**********" at bounding box center [286, 196] width 572 height 392
click at [112, 130] on div "Edit steps" at bounding box center [88, 131] width 74 height 16
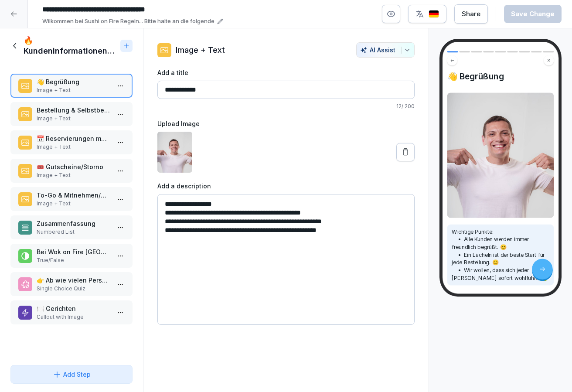
click at [62, 111] on p "Bestellung & Selbstbedienung" at bounding box center [73, 110] width 73 height 9
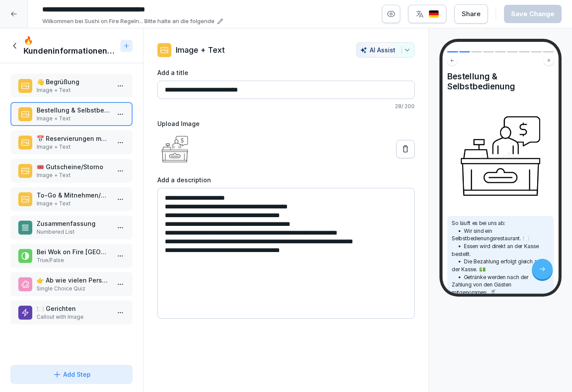
click at [89, 140] on p "📅 Reservierungen möglich" at bounding box center [73, 138] width 73 height 9
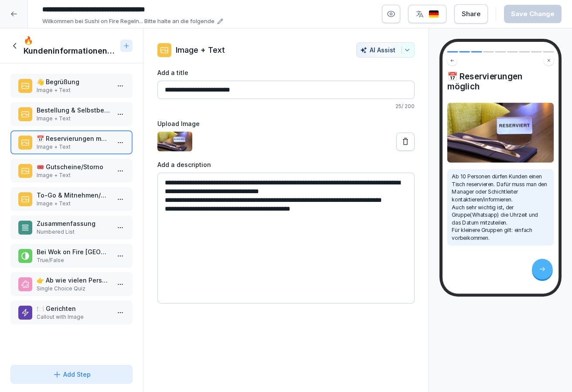
click at [79, 167] on p "🎟️ Gutscheine/Storno" at bounding box center [73, 166] width 73 height 9
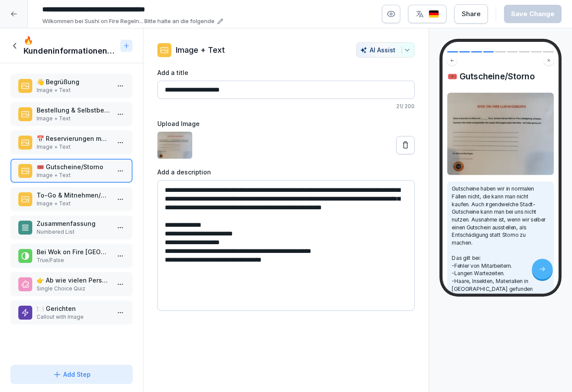
click at [406, 150] on button at bounding box center [405, 145] width 18 height 18
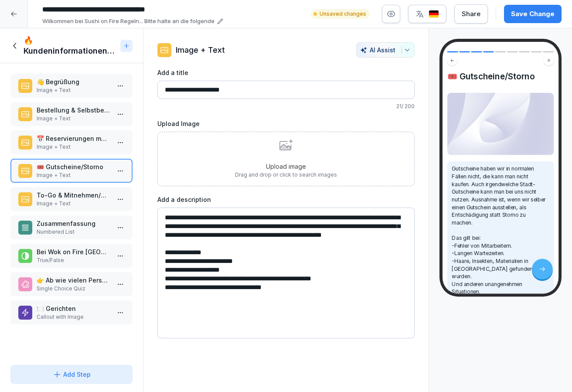
click at [77, 207] on p "Image + Text" at bounding box center [73, 204] width 73 height 8
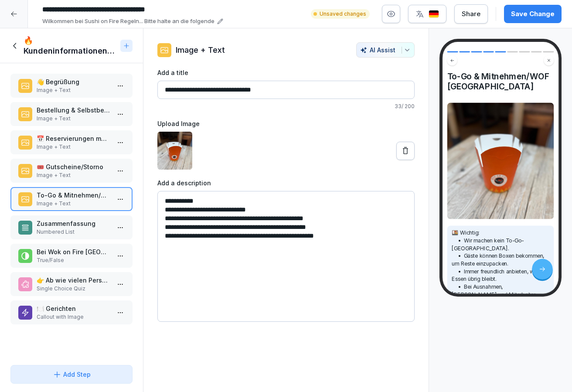
click at [243, 93] on input "**********" at bounding box center [285, 90] width 257 height 18
type input "**********"
click at [407, 149] on icon at bounding box center [405, 150] width 5 height 7
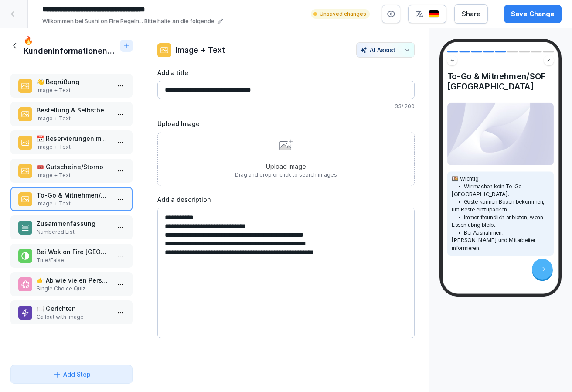
click at [61, 233] on p "Numbered List" at bounding box center [73, 232] width 73 height 8
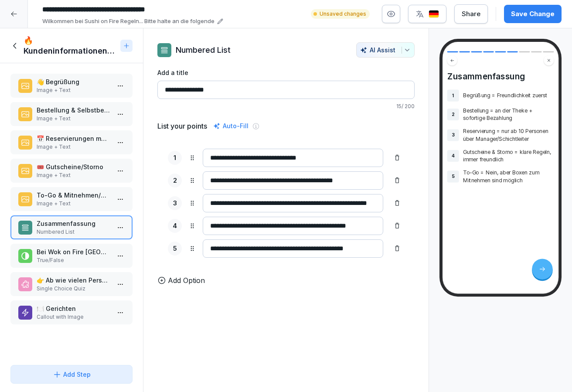
click at [74, 254] on p "Bei Wok on Fire Ludwigsburg, darf man To-Go bestellen." at bounding box center [73, 251] width 73 height 9
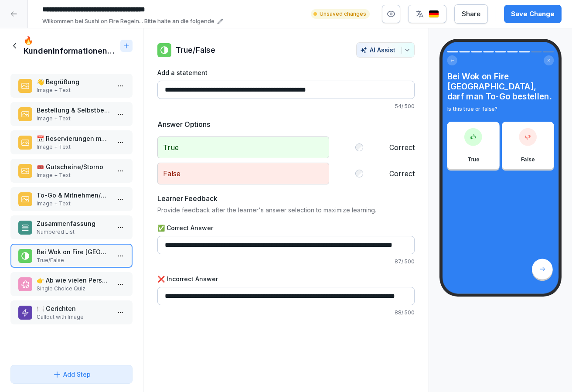
click at [74, 277] on p "👉 Ab wie vielen Personen dürfen Gäste bei uns reservieren?" at bounding box center [73, 280] width 73 height 9
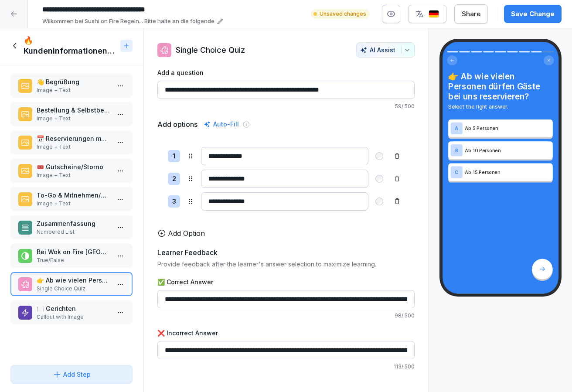
click at [80, 301] on div "🍽️ Gerichten Callout with Image" at bounding box center [71, 313] width 122 height 24
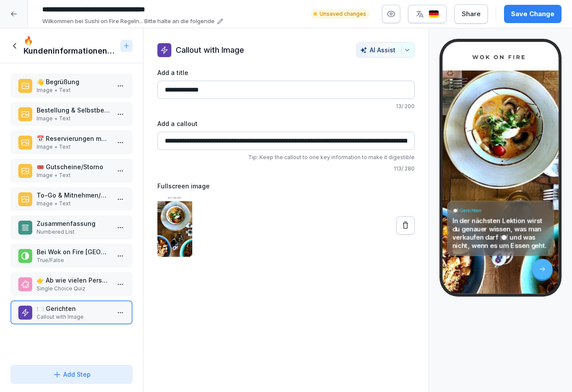
click at [53, 228] on p "Numbered List" at bounding box center [73, 232] width 73 height 8
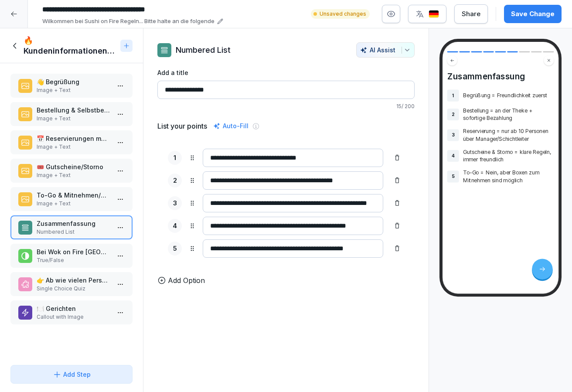
click at [56, 195] on p "To-Go & Mitnehmen/SOF Ludwigsburg" at bounding box center [73, 195] width 73 height 9
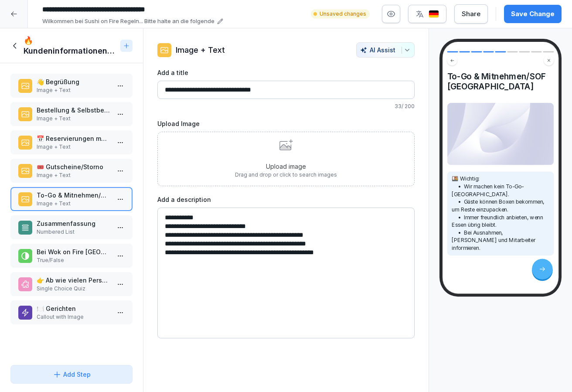
click at [536, 8] on button "Save Change" at bounding box center [533, 14] width 58 height 18
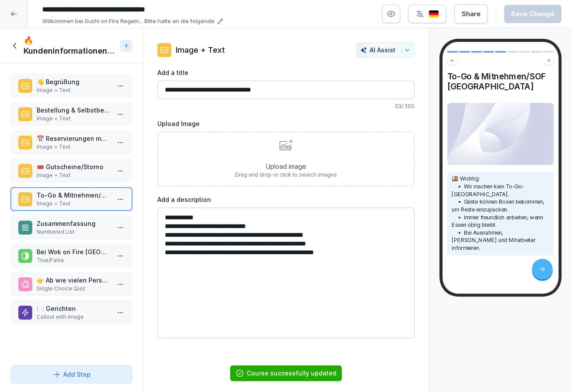
click at [11, 43] on icon at bounding box center [15, 46] width 10 height 10
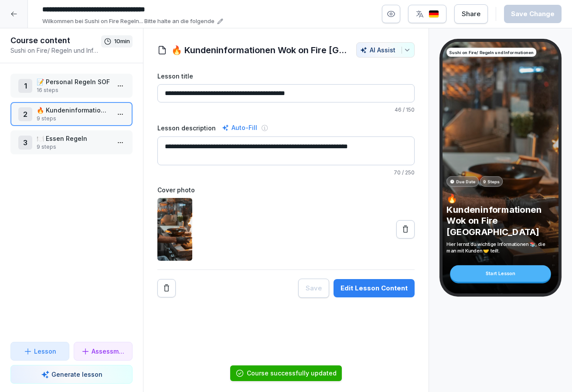
click at [72, 144] on p "9 steps" at bounding box center [73, 147] width 73 height 8
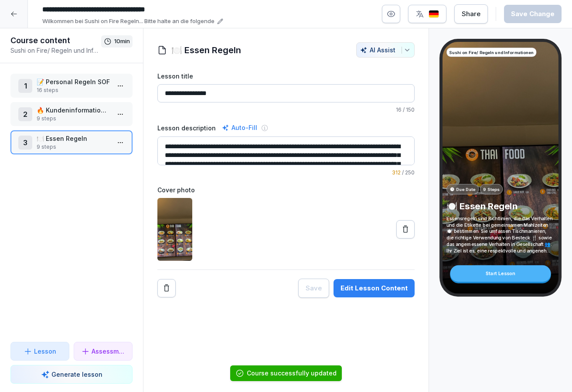
click at [60, 98] on div "1 📝 Personal Regeln SOF 16 steps 2 🔥 Kundeninformationen Wok on Fire Ludwigsbur…" at bounding box center [71, 202] width 143 height 279
click at [60, 111] on p "🔥 Kundeninformationen Wok on Fire Ludwigsburg" at bounding box center [73, 110] width 73 height 9
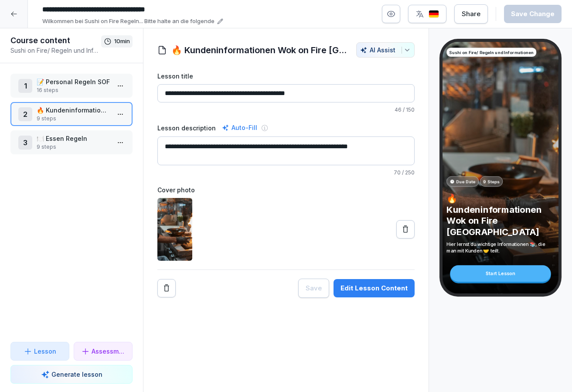
click at [250, 91] on input "**********" at bounding box center [285, 93] width 257 height 18
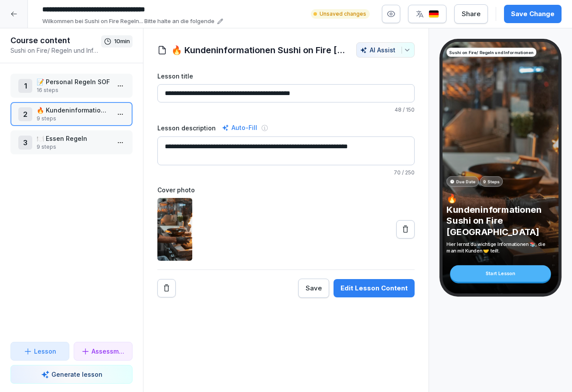
drag, startPoint x: 340, startPoint y: 94, endPoint x: 382, endPoint y: 100, distance: 42.3
click at [382, 100] on input "**********" at bounding box center [285, 93] width 257 height 18
type input "**********"
click at [409, 234] on button at bounding box center [405, 229] width 18 height 18
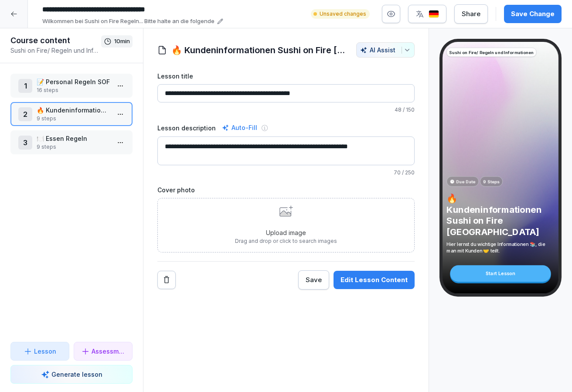
click at [84, 94] on p "16 steps" at bounding box center [73, 90] width 73 height 8
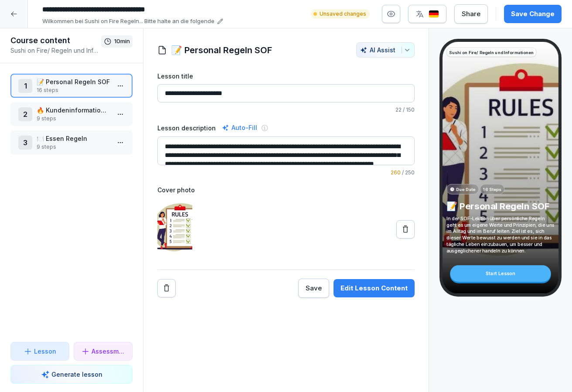
click at [84, 115] on p "9 steps" at bounding box center [73, 119] width 73 height 8
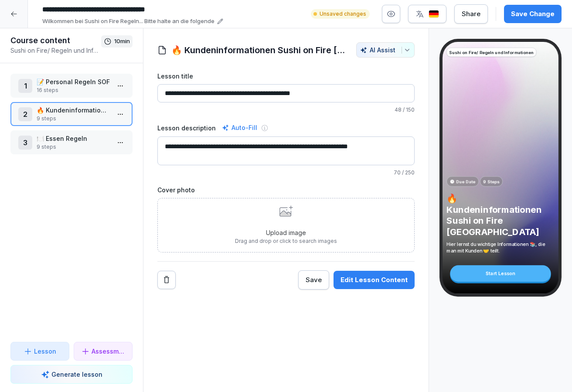
click at [83, 137] on p "🍽️ Essen Regeln" at bounding box center [73, 138] width 73 height 9
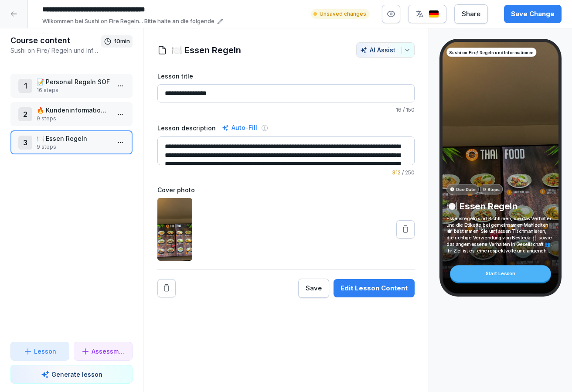
click at [408, 232] on icon at bounding box center [405, 229] width 9 height 9
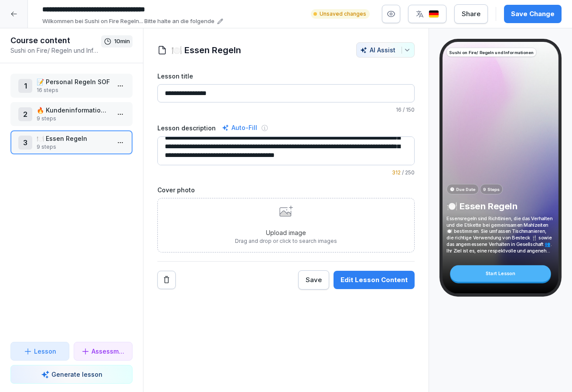
click at [262, 155] on textarea "**********" at bounding box center [285, 151] width 257 height 29
click at [119, 142] on html "**********" at bounding box center [286, 196] width 572 height 392
click at [110, 163] on div "Edit steps" at bounding box center [88, 160] width 74 height 16
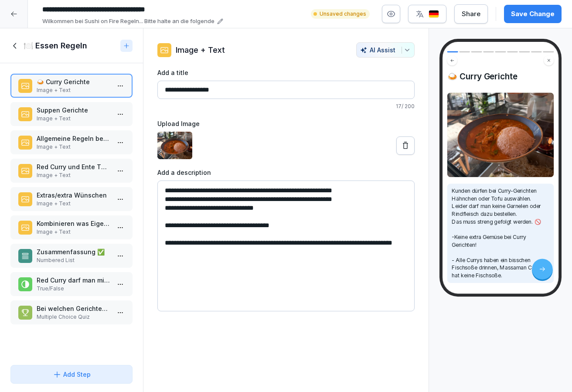
click at [103, 107] on p "Suppen Gerichte" at bounding box center [73, 110] width 73 height 9
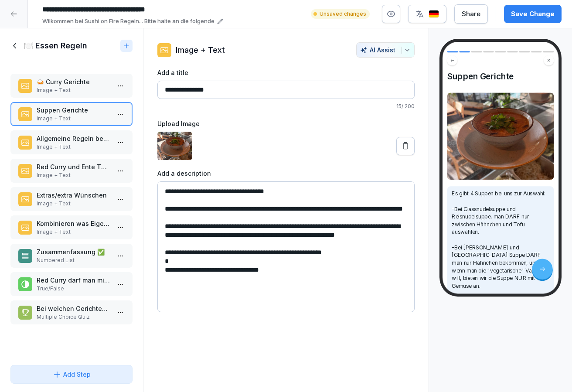
click at [79, 139] on p "Allgemeine Regeln bei Bestellungen 🍜" at bounding box center [73, 138] width 73 height 9
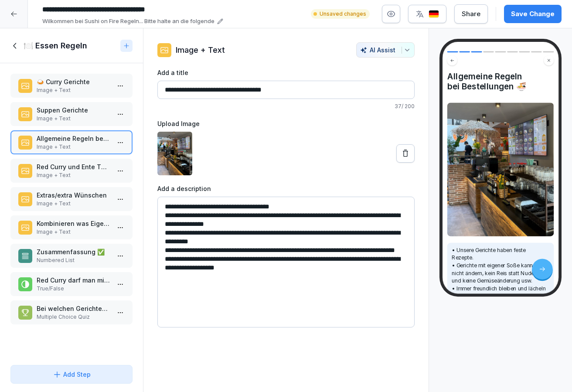
click at [70, 168] on p "Red Curry und Ente Thai Curry🍛" at bounding box center [73, 166] width 73 height 9
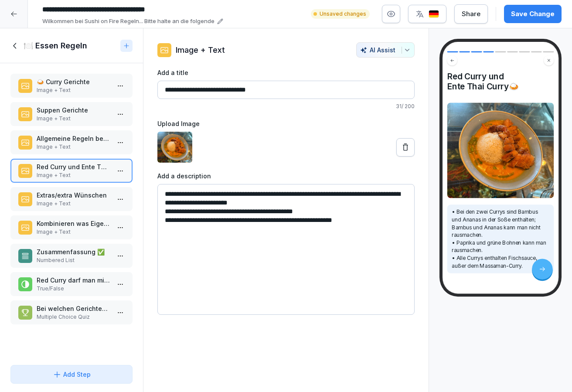
click at [64, 201] on p "Image + Text" at bounding box center [73, 204] width 73 height 8
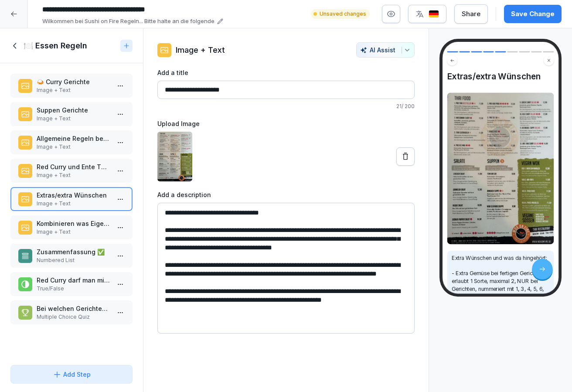
click at [53, 231] on p "Image + Text" at bounding box center [73, 232] width 73 height 8
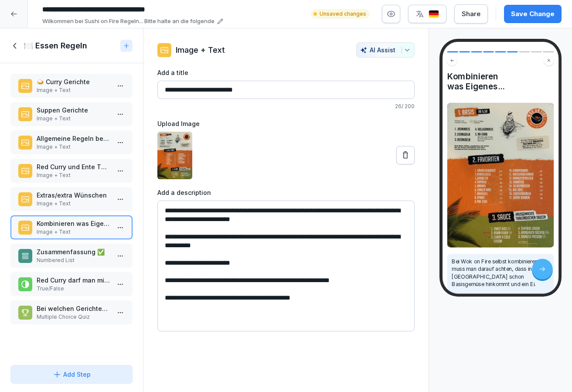
click at [53, 262] on p "Numbered List" at bounding box center [73, 260] width 73 height 8
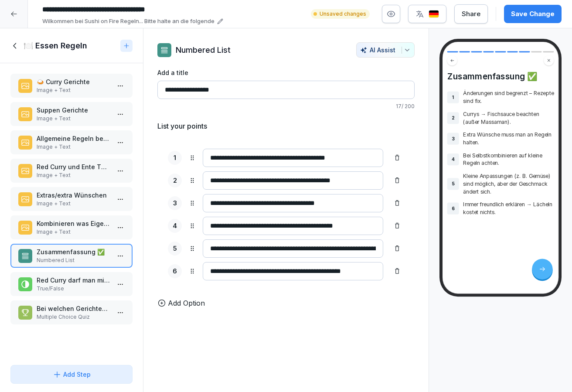
click at [56, 280] on p "Red Curry darf man mit Brokkoli machen." at bounding box center [73, 280] width 73 height 9
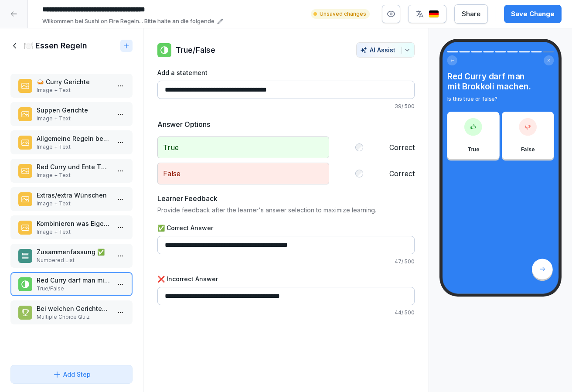
click at [60, 227] on p "Kombinieren was Eigenes..." at bounding box center [73, 223] width 73 height 9
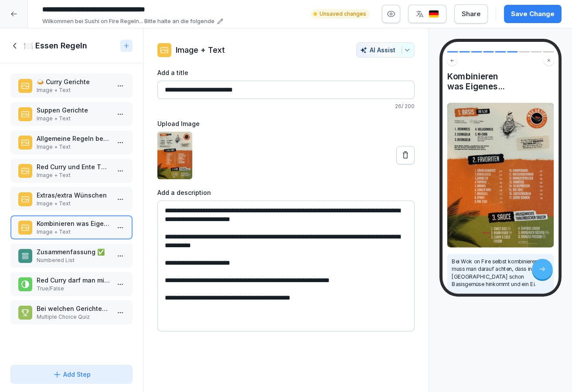
click at [65, 301] on div "Bei welchen Gerichten darf man NICHTS hinzufügen? Multiple Choice Quiz" at bounding box center [71, 313] width 122 height 24
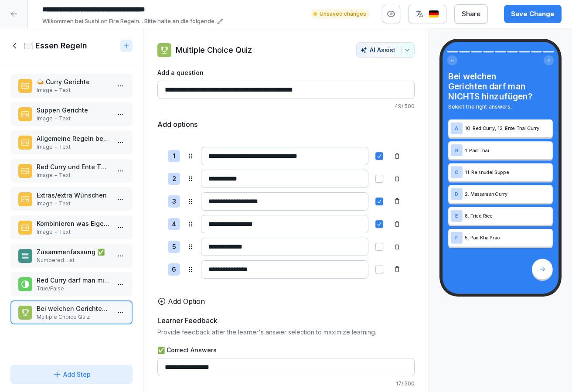
click at [52, 204] on p "Image + Text" at bounding box center [73, 204] width 73 height 8
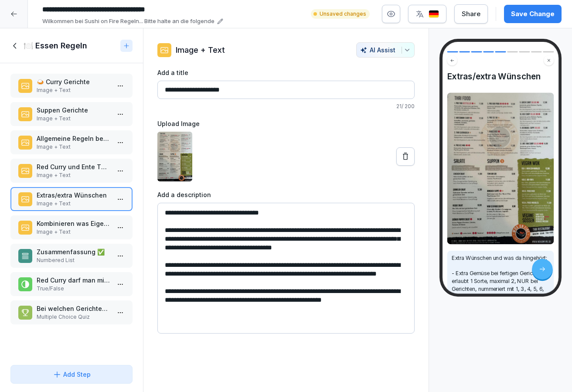
click at [36, 222] on div "Kombinieren was Eigenes... Image + Text" at bounding box center [71, 227] width 106 height 17
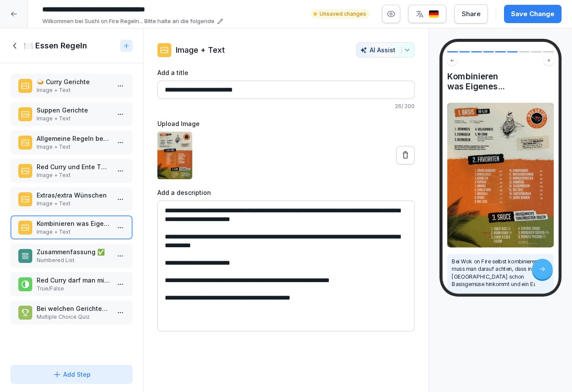
click at [406, 150] on button at bounding box center [405, 155] width 18 height 18
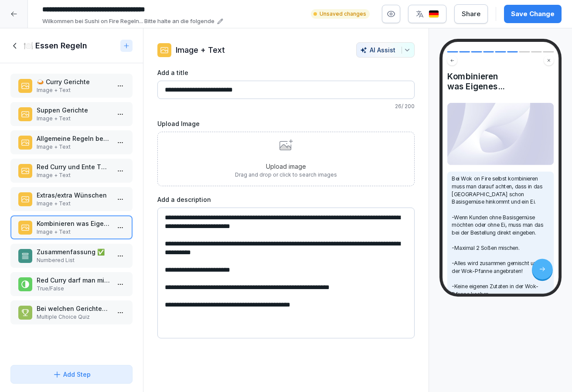
click at [86, 96] on div "🍛 Curry Gerichte Image + Text" at bounding box center [71, 86] width 122 height 24
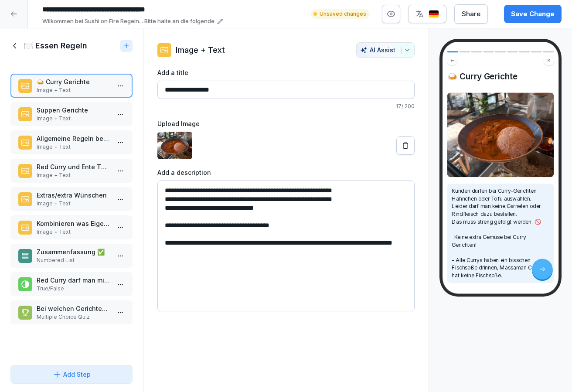
click at [12, 44] on icon at bounding box center [15, 46] width 10 height 10
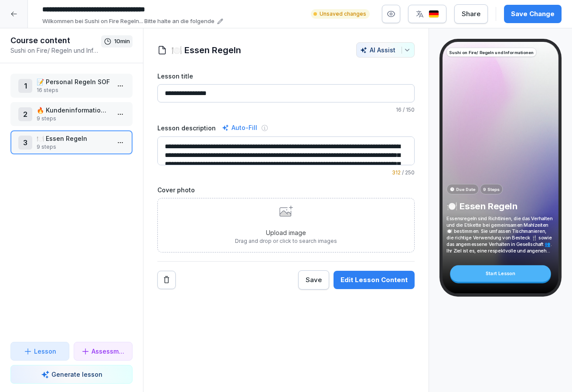
click at [118, 139] on html "**********" at bounding box center [286, 196] width 572 height 392
drag, startPoint x: 107, startPoint y: 235, endPoint x: 106, endPoint y: 143, distance: 92.5
click at [107, 235] on html "**********" at bounding box center [286, 196] width 572 height 392
click at [126, 147] on html "**********" at bounding box center [286, 196] width 572 height 392
click at [98, 119] on html "**********" at bounding box center [286, 196] width 572 height 392
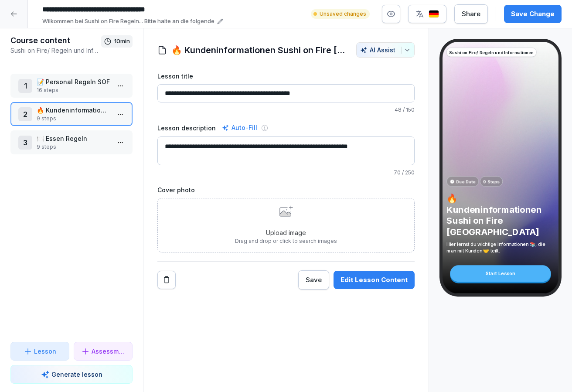
click at [67, 134] on p "🍽️ Essen Regeln" at bounding box center [73, 138] width 73 height 9
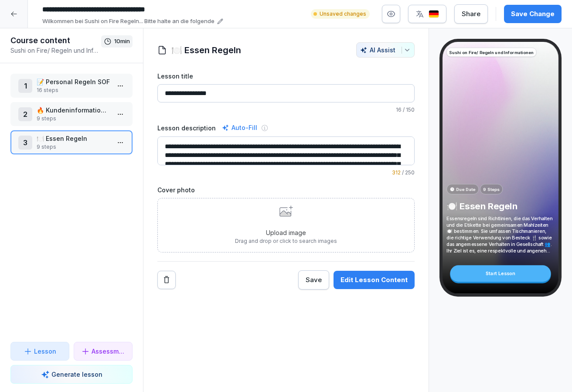
click at [112, 143] on div "3 🍽️ Essen Regeln 9 steps" at bounding box center [71, 142] width 106 height 17
click at [120, 142] on html "**********" at bounding box center [286, 196] width 572 height 392
click at [97, 162] on div "Edit steps" at bounding box center [88, 160] width 74 height 16
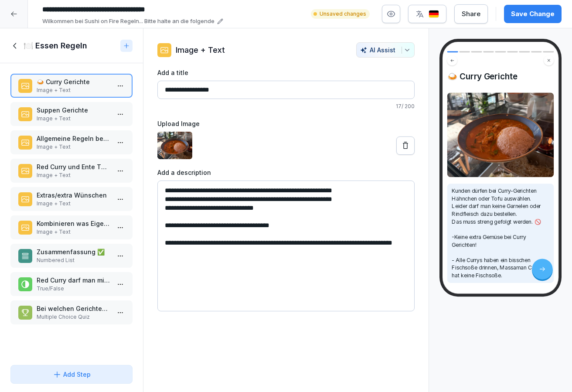
click at [95, 115] on p "Image + Text" at bounding box center [73, 119] width 73 height 8
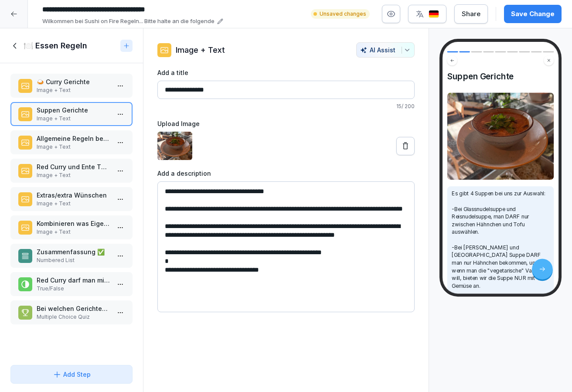
click at [68, 95] on div "🍛 Curry Gerichte Image + Text" at bounding box center [71, 86] width 122 height 24
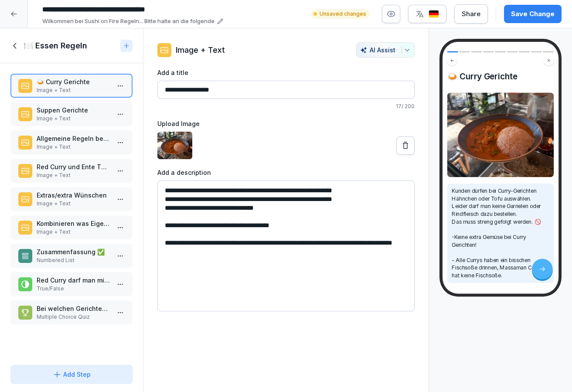
click at [12, 38] on div "🍽️ Essen Regeln" at bounding box center [71, 45] width 143 height 35
click at [13, 42] on icon at bounding box center [15, 46] width 10 height 10
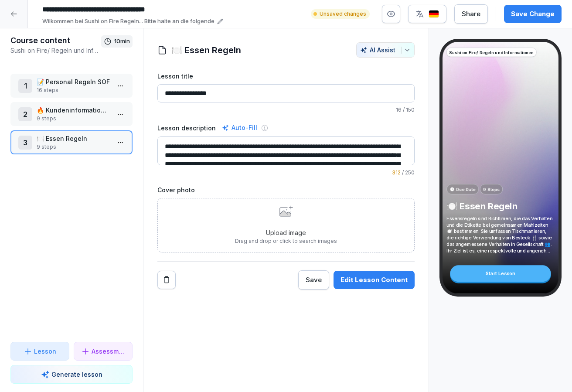
click at [51, 112] on p "🔥 Kundeninformationen Sushi on Fire Ludwigsburg" at bounding box center [73, 110] width 73 height 9
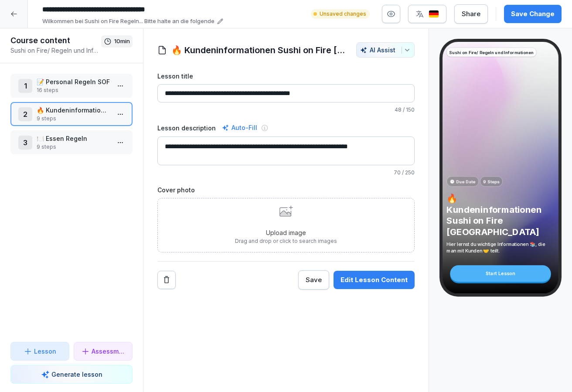
click at [120, 120] on html "**********" at bounding box center [286, 196] width 572 height 392
click at [106, 131] on div "Edit steps" at bounding box center [88, 131] width 74 height 16
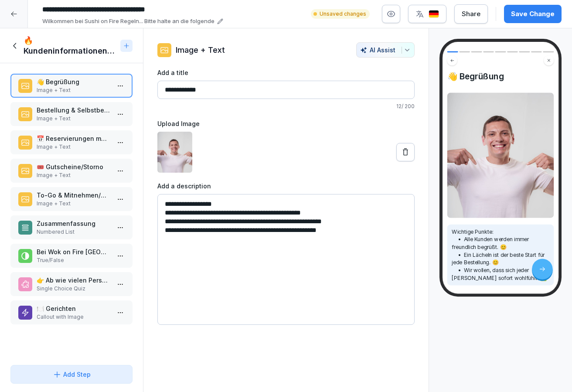
click at [96, 105] on div "Bestellung & Selbstbedienung Image + Text" at bounding box center [71, 114] width 122 height 24
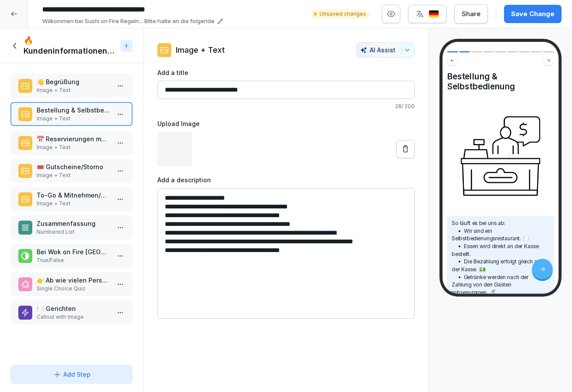
click at [94, 133] on div "📅 Reservierungen möglich Image + Text" at bounding box center [71, 143] width 122 height 24
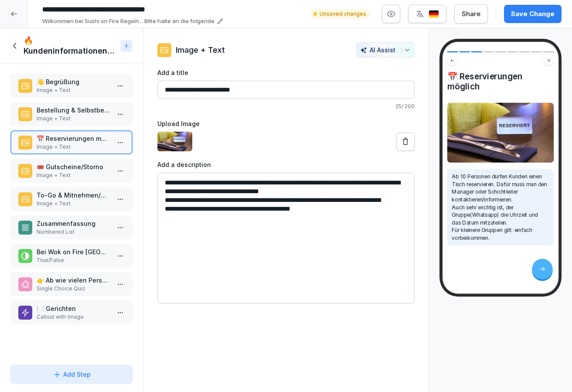
click at [94, 167] on p "🎟️ Gutscheine/Storno" at bounding box center [73, 166] width 73 height 9
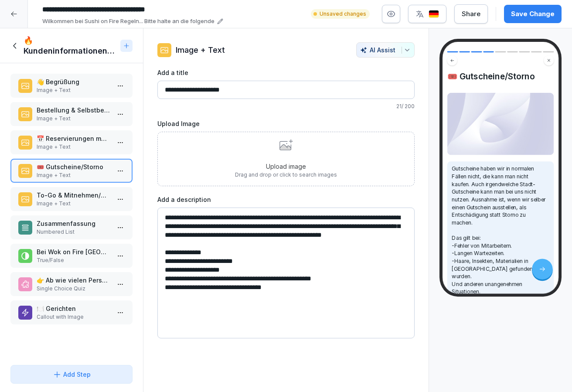
click at [61, 214] on div "👋 Begrüßung Image + Text Bestellung & Selbstbedienung Image + Text 📅 Reservieru…" at bounding box center [71, 212] width 143 height 298
click at [61, 209] on div "To-Go & Mitnehmen/SOF Ludwigsburg Image + Text" at bounding box center [71, 199] width 122 height 24
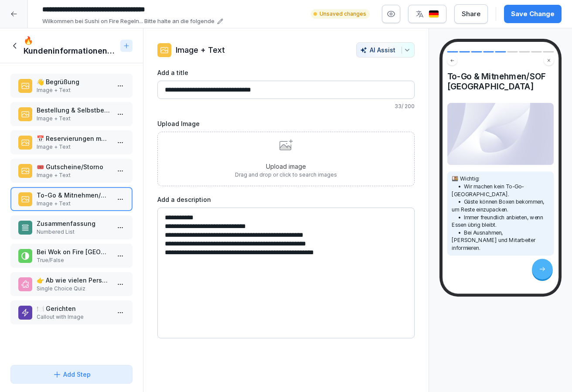
click at [16, 45] on icon at bounding box center [15, 46] width 10 height 10
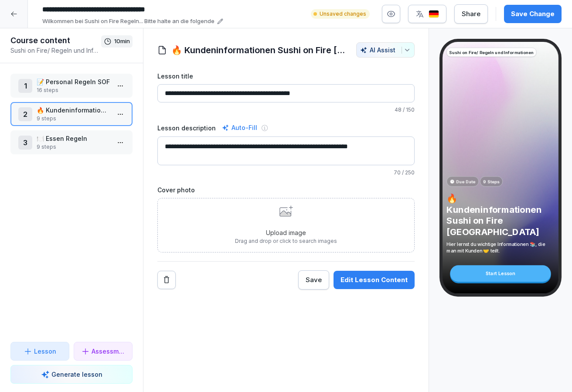
click at [77, 83] on p "📝 Personal Regeln SOF" at bounding box center [73, 81] width 73 height 9
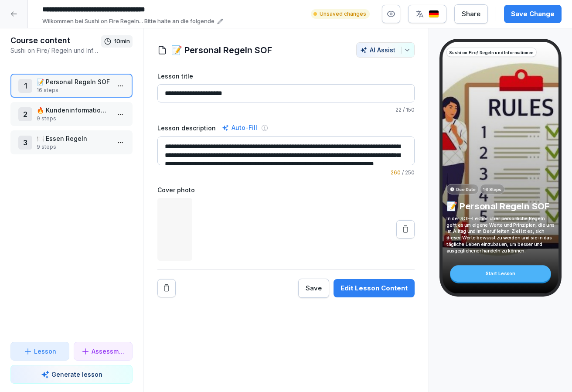
click at [121, 84] on html "**********" at bounding box center [286, 196] width 572 height 392
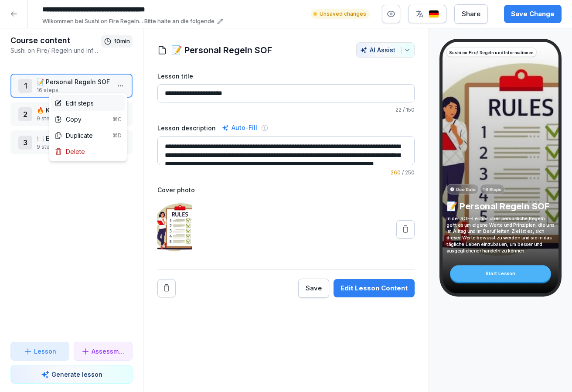
click at [96, 100] on div "Edit steps" at bounding box center [88, 103] width 74 height 16
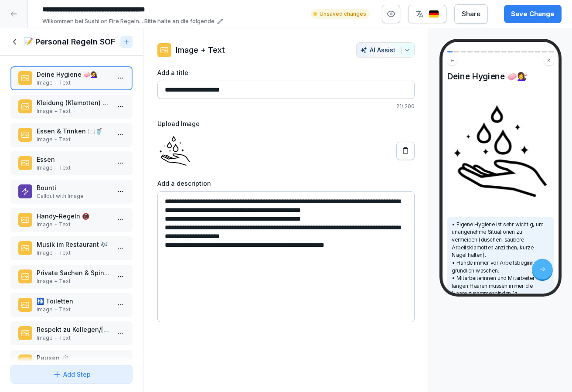
click at [78, 107] on p "Kleidung (Klamotten) 👕👖" at bounding box center [73, 102] width 73 height 9
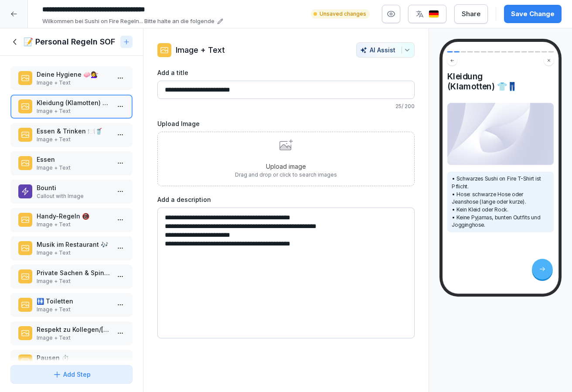
click at [75, 143] on p "Image + Text" at bounding box center [73, 140] width 73 height 8
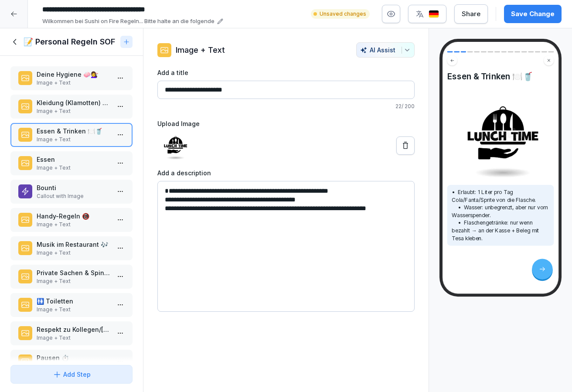
click at [82, 172] on p "Image + Text" at bounding box center [73, 168] width 73 height 8
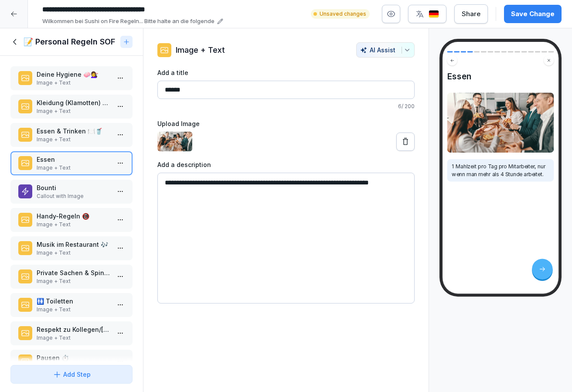
click at [70, 232] on div "Handy-Regeln 📵 Image + Text" at bounding box center [71, 220] width 122 height 24
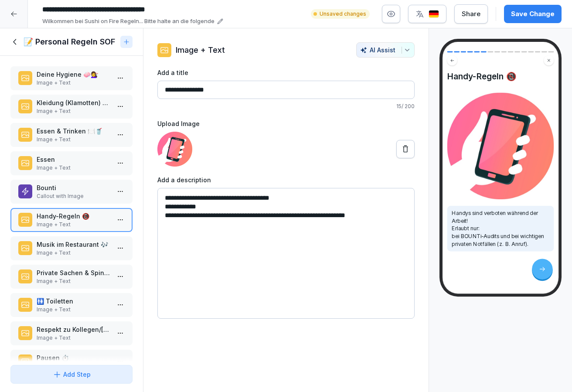
click at [70, 232] on div "Handy-Regeln 📵 Image + Text" at bounding box center [71, 220] width 122 height 24
click at [69, 249] on p "Musik im Restaurant 🎶" at bounding box center [73, 244] width 73 height 9
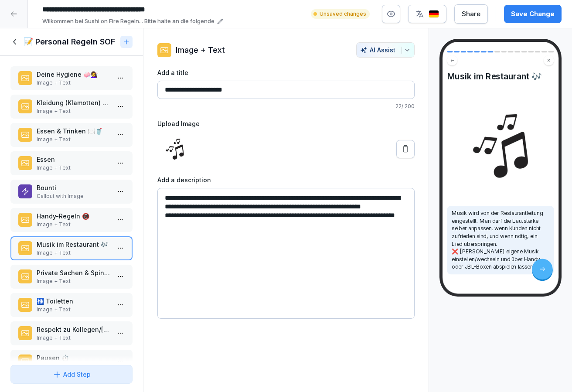
click at [64, 277] on p "Private Sachen & Spinde 🎒🔑" at bounding box center [73, 272] width 73 height 9
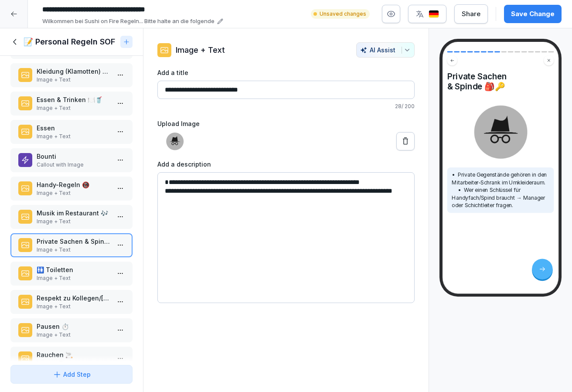
scroll to position [33, 0]
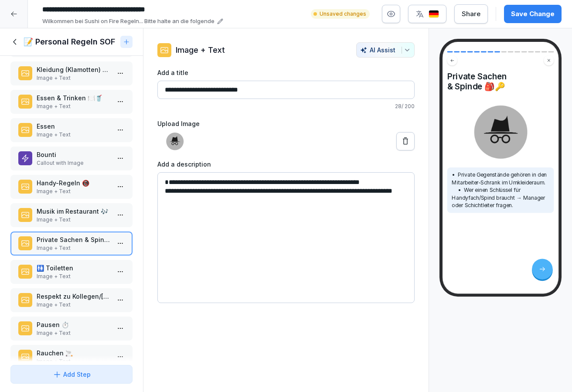
click at [100, 280] on p "Image + Text" at bounding box center [73, 277] width 73 height 8
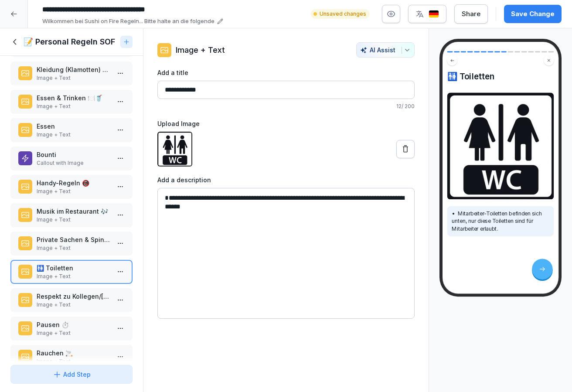
click at [93, 301] on p "Respekt zu Kollegen/Kunden 🤝" at bounding box center [73, 296] width 73 height 9
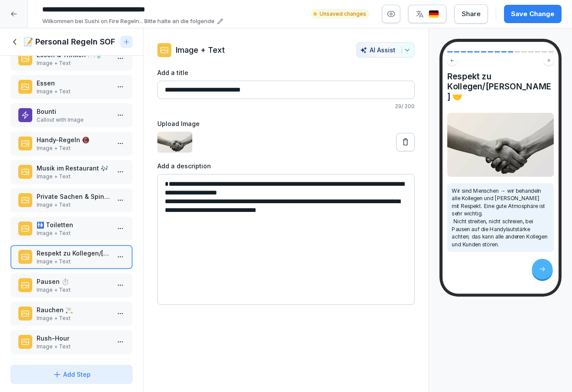
scroll to position [85, 0]
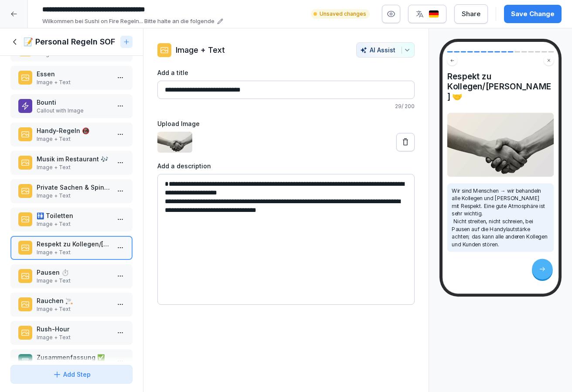
click at [93, 277] on p "Pausen ⏱️" at bounding box center [73, 272] width 73 height 9
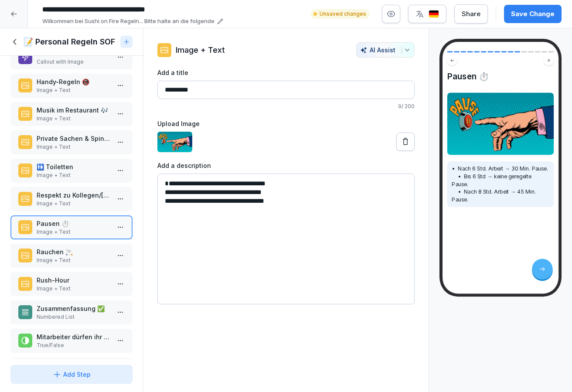
scroll to position [137, 0]
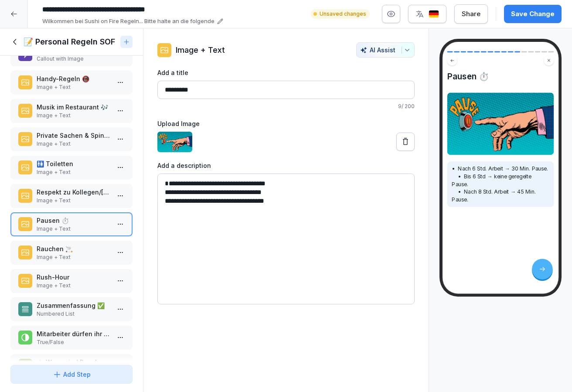
click at [79, 253] on p "Rauchen 🚬" at bounding box center [73, 248] width 73 height 9
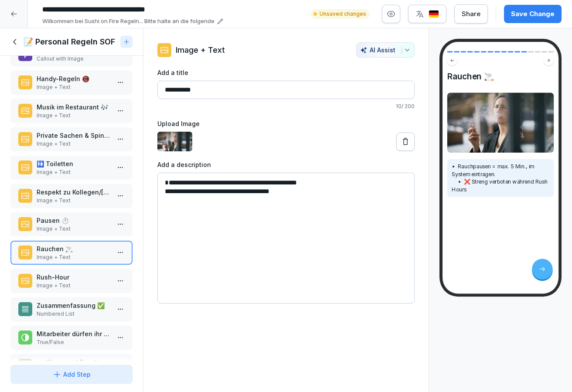
click at [80, 282] on p "Rush-Hour" at bounding box center [73, 277] width 73 height 9
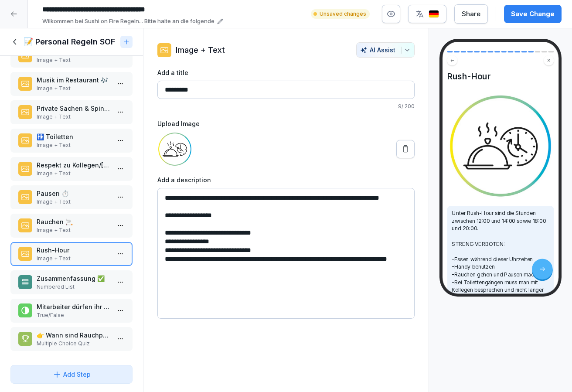
scroll to position [172, 0]
click at [74, 288] on p "Numbered List" at bounding box center [73, 287] width 73 height 8
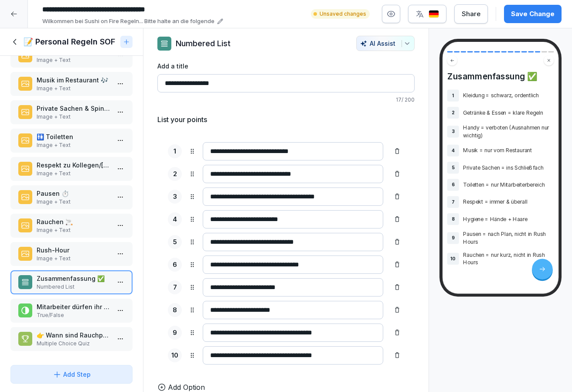
scroll to position [7, 0]
click at [81, 301] on div "Mitarbeiter dürfen ihr kostenloses Essen während der Arbeit essen. True/False" at bounding box center [71, 311] width 122 height 24
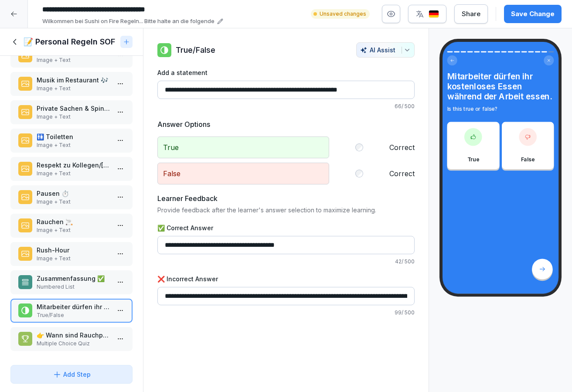
click at [73, 329] on div "👉 Wann sind Rauchpausen streng verboten? Multiple Choice Quiz" at bounding box center [71, 339] width 122 height 24
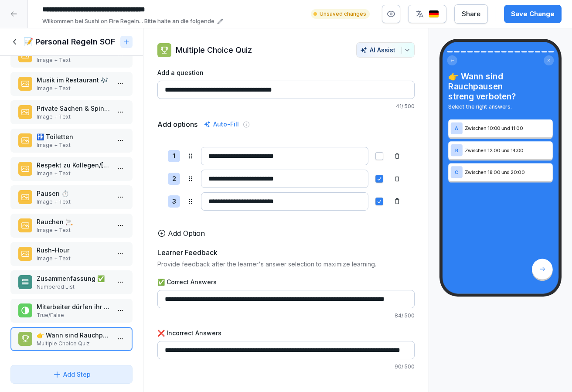
click at [20, 51] on div "📝 Personal Regeln SOF" at bounding box center [71, 41] width 143 height 27
click at [14, 43] on icon at bounding box center [15, 42] width 10 height 10
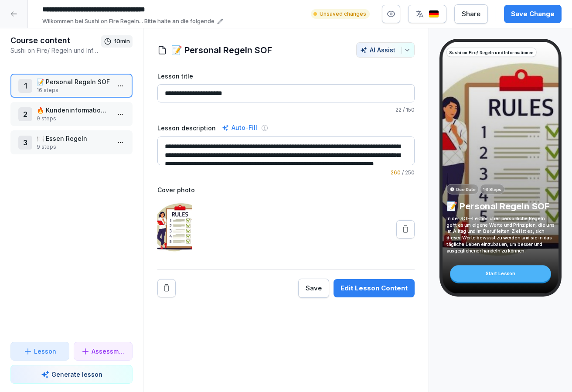
click at [110, 114] on div "2 🔥 Kundeninformationen Sushi on Fire Ludwigsburg 9 steps" at bounding box center [71, 114] width 106 height 17
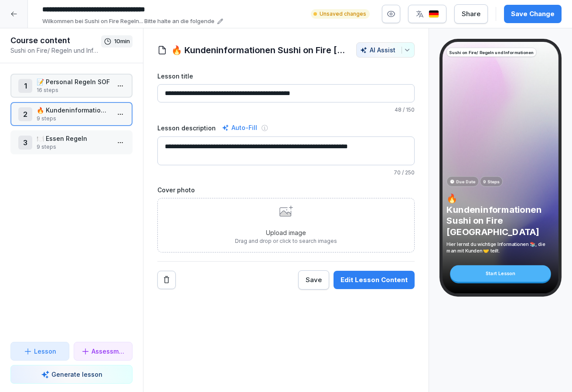
click at [121, 114] on html "**********" at bounding box center [286, 196] width 572 height 392
click at [98, 129] on div "Edit steps" at bounding box center [88, 131] width 74 height 16
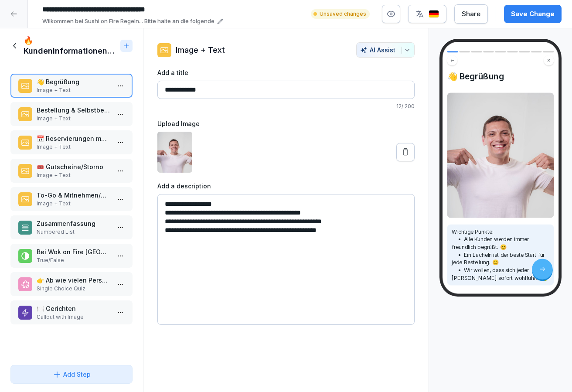
click at [85, 232] on p "Numbered List" at bounding box center [73, 232] width 73 height 8
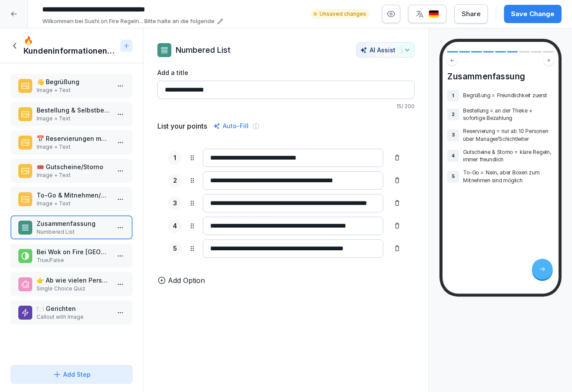
click at [82, 104] on div "Bestellung & Selbstbedienung Image + Text" at bounding box center [71, 114] width 122 height 24
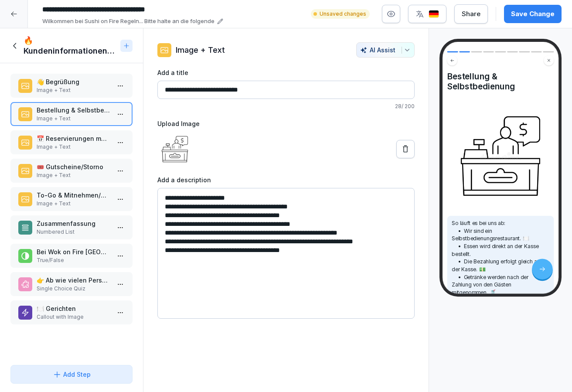
drag, startPoint x: 182, startPoint y: 240, endPoint x: 381, endPoint y: 244, distance: 198.9
click at [381, 244] on textarea "**********" at bounding box center [285, 253] width 257 height 131
click at [395, 60] on div "**********" at bounding box center [285, 180] width 257 height 277
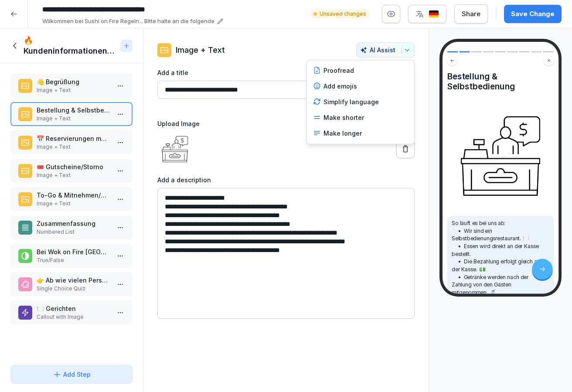
click at [395, 55] on button "AI Assist" at bounding box center [385, 49] width 58 height 15
click at [370, 74] on div "Proofread" at bounding box center [361, 71] width 102 height 16
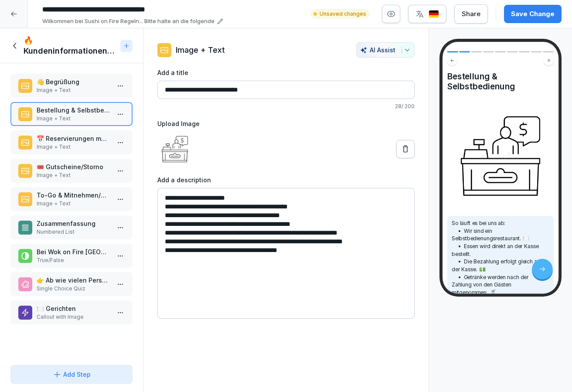
click at [325, 249] on textarea "**********" at bounding box center [285, 253] width 257 height 131
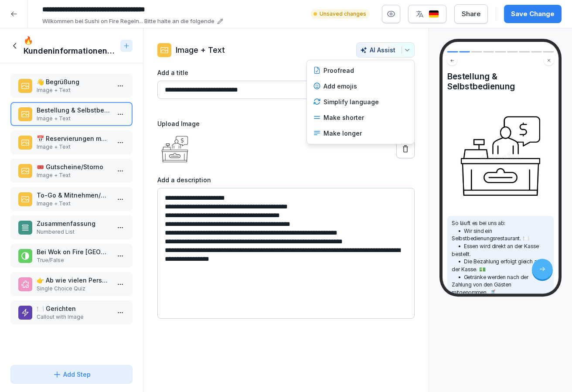
click at [385, 57] on button "AI Assist" at bounding box center [385, 49] width 58 height 15
click at [379, 62] on div "Proofread Add emojis Simplify language Make shorter Make longer" at bounding box center [361, 102] width 108 height 85
click at [379, 65] on div "Proofread" at bounding box center [361, 71] width 102 height 16
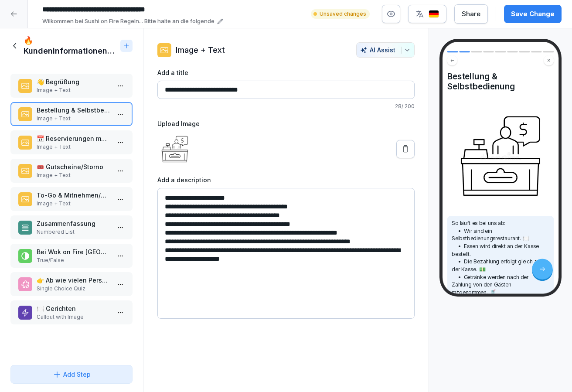
click at [173, 264] on textarea "**********" at bounding box center [285, 253] width 257 height 131
click at [173, 260] on textarea "**********" at bounding box center [285, 253] width 257 height 131
click at [406, 45] on button "AI Assist" at bounding box center [385, 49] width 58 height 15
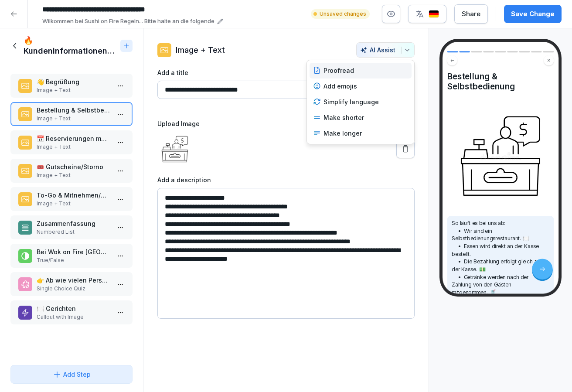
click at [373, 69] on div "Proofread" at bounding box center [361, 71] width 102 height 16
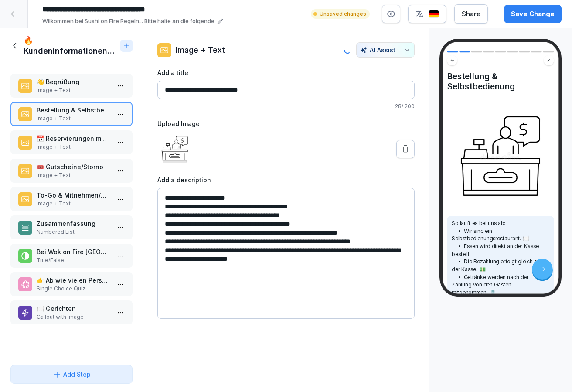
type textarea "**********"
click at [536, 16] on div "Save Change" at bounding box center [533, 14] width 44 height 10
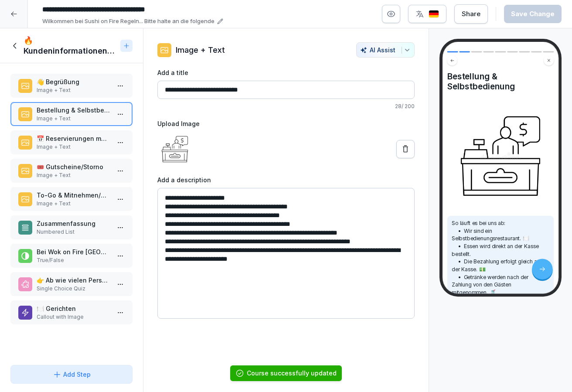
click at [74, 146] on p "Image + Text" at bounding box center [73, 147] width 73 height 8
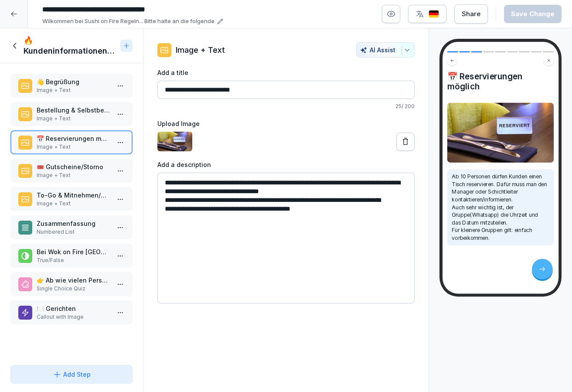
click at [72, 172] on p "Image + Text" at bounding box center [73, 175] width 73 height 8
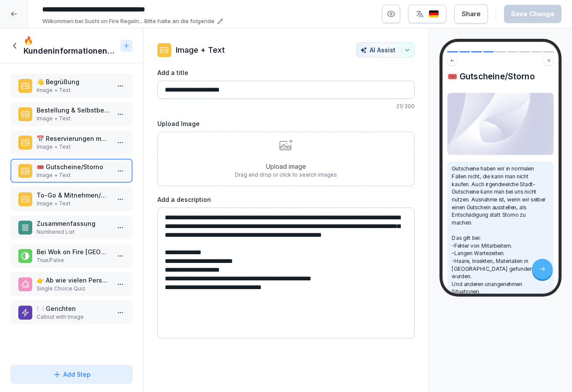
click at [78, 199] on p "To-Go & Mitnehmen/SOF Ludwigsburg" at bounding box center [73, 195] width 73 height 9
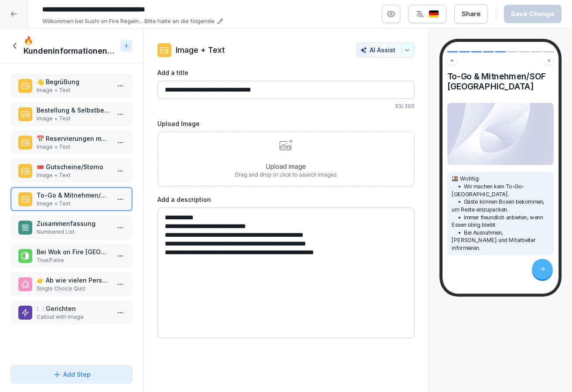
click at [75, 232] on p "Numbered List" at bounding box center [73, 232] width 73 height 8
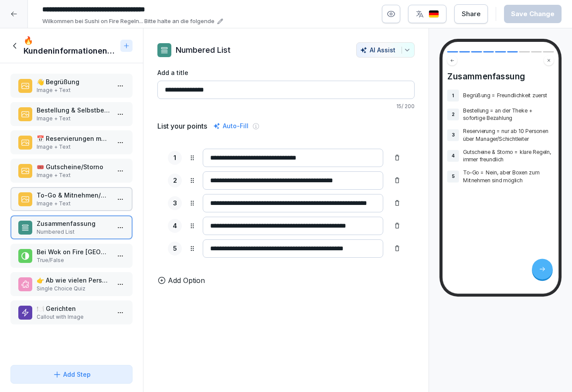
click at [75, 257] on p "True/False" at bounding box center [73, 260] width 73 height 8
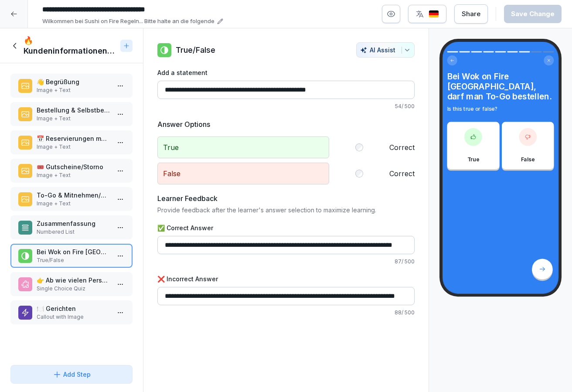
click at [181, 88] on input "**********" at bounding box center [285, 90] width 257 height 18
type input "**********"
click at [83, 271] on div "👋 Begrüßung Image + Text Bestellung & Selbstbedienung Image + Text 📅 Reservieru…" at bounding box center [71, 212] width 143 height 298
click at [83, 274] on div "👉 Ab wie vielen Personen dürfen Gäste bei uns reservieren? Single Choice Quiz" at bounding box center [71, 284] width 122 height 24
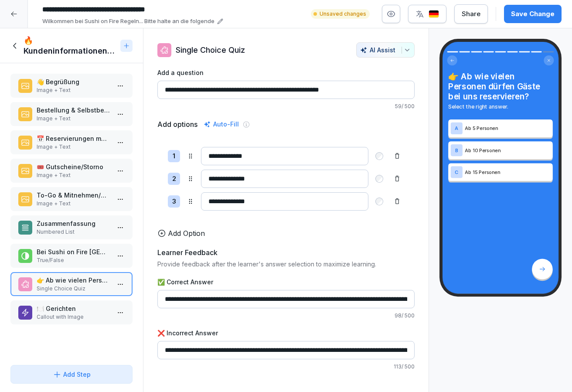
click at [74, 308] on p "🍽️ Gerichten" at bounding box center [73, 308] width 73 height 9
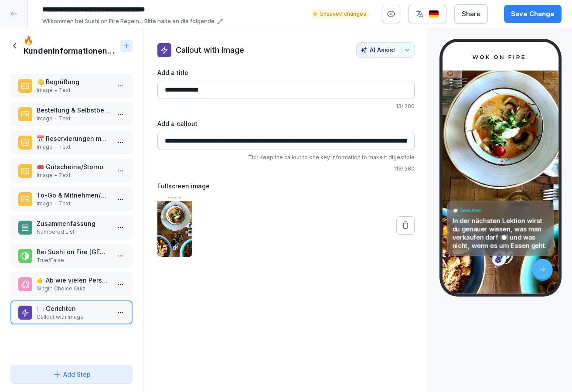
click at [88, 282] on p "👉 Ab wie vielen Personen dürfen Gäste bei uns reservieren?" at bounding box center [73, 280] width 73 height 9
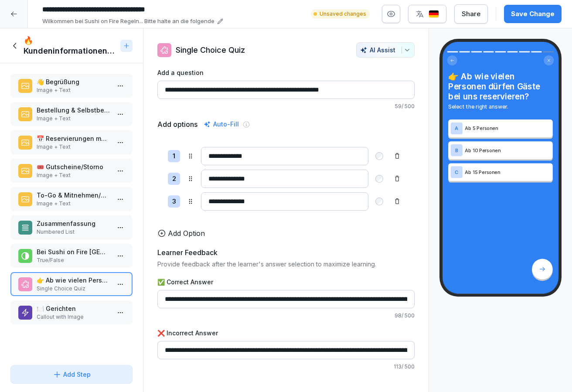
click at [76, 255] on p "Bei Sushi on Fire Ludwigsburg, darf man To-Go bestellen." at bounding box center [73, 251] width 73 height 9
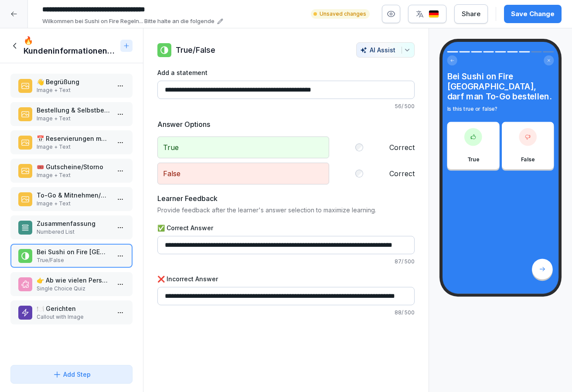
click at [289, 248] on input "**********" at bounding box center [285, 245] width 257 height 18
click at [87, 222] on p "Zusammenfassung" at bounding box center [73, 223] width 73 height 9
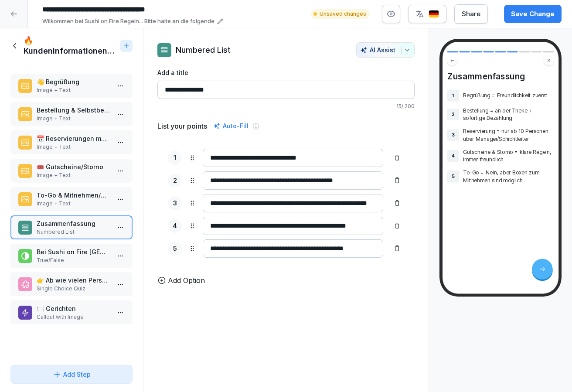
click at [70, 191] on p "To-Go & Mitnehmen/SOF Ludwigsburg" at bounding box center [73, 195] width 73 height 9
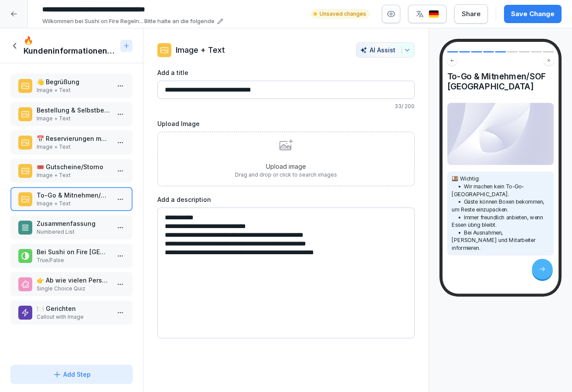
click at [71, 166] on p "🎟️ Gutscheine/Storno" at bounding box center [73, 166] width 73 height 9
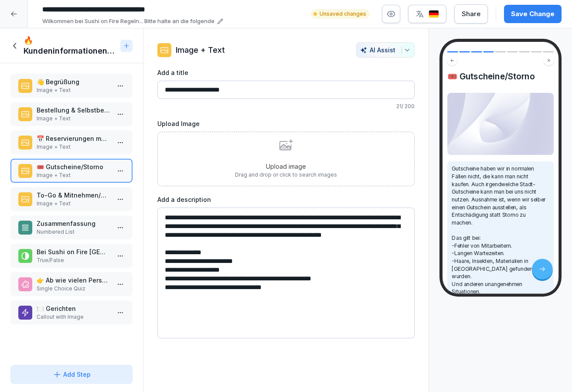
click at [72, 204] on p "Image + Text" at bounding box center [73, 204] width 73 height 8
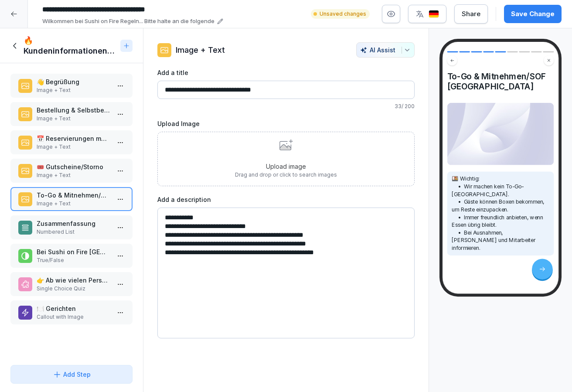
click at [70, 167] on p "🎟️ Gutscheine/Storno" at bounding box center [73, 166] width 73 height 9
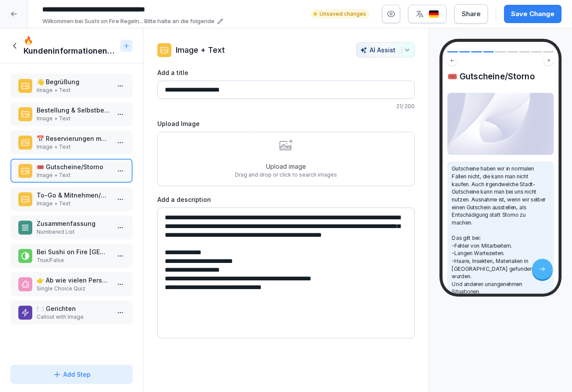
click at [66, 141] on p "📅 Reservierungen möglich" at bounding box center [73, 138] width 73 height 9
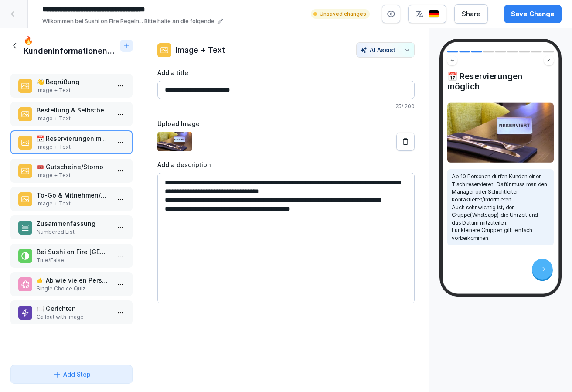
click at [62, 120] on p "Image + Text" at bounding box center [73, 119] width 73 height 8
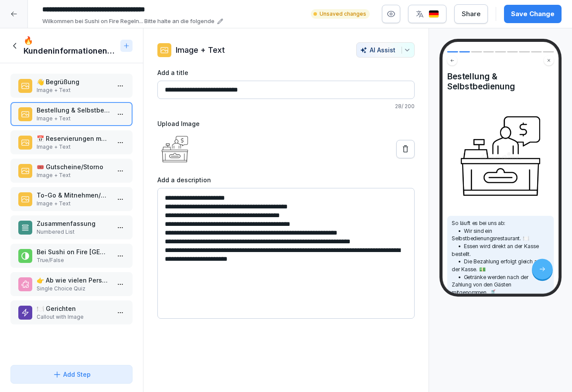
click at [65, 96] on div "👋 Begrüßung Image + Text" at bounding box center [71, 86] width 122 height 24
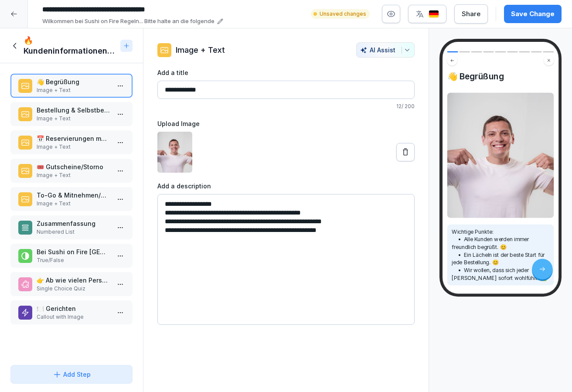
click at [544, 14] on div "Save Change" at bounding box center [533, 14] width 44 height 10
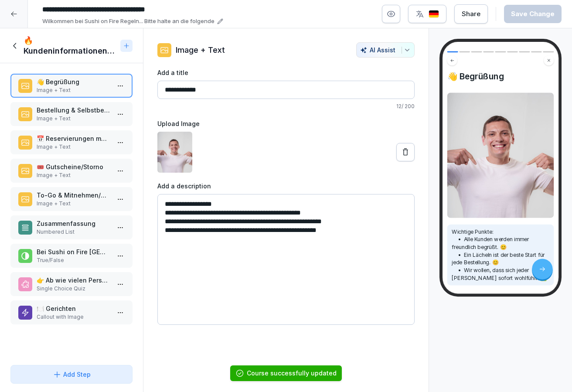
click at [7, 49] on div "🔥 Kundeninformationen Sushi on Fire Ludwigsburg" at bounding box center [71, 45] width 143 height 35
click at [12, 45] on icon at bounding box center [15, 46] width 10 height 10
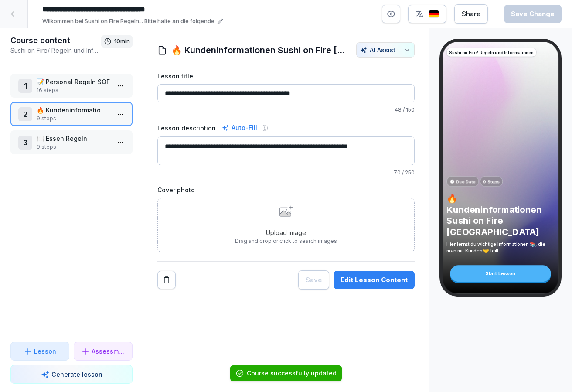
click at [87, 77] on div "1 📝 Personal Regeln SOF 16 steps" at bounding box center [71, 86] width 122 height 24
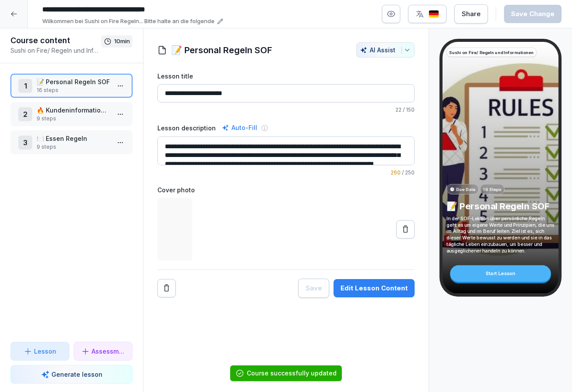
click at [122, 85] on html "**********" at bounding box center [286, 196] width 572 height 392
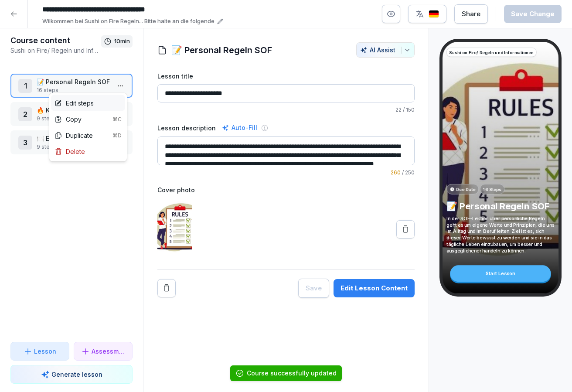
click at [115, 101] on div "Edit steps" at bounding box center [88, 103] width 74 height 16
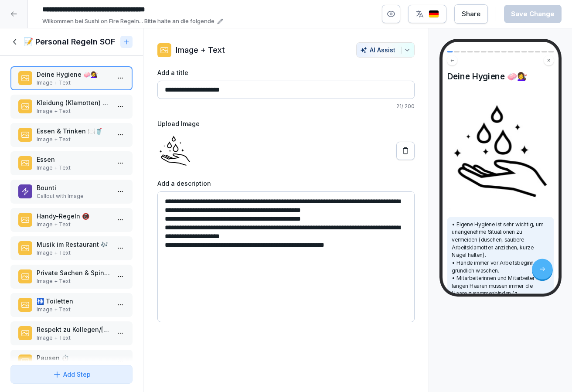
click at [82, 115] on p "Image + Text" at bounding box center [73, 111] width 73 height 8
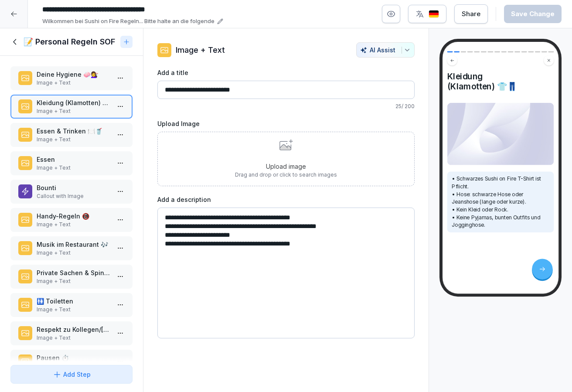
click at [81, 136] on p "Essen & Trinken 🍽️🥤" at bounding box center [73, 130] width 73 height 9
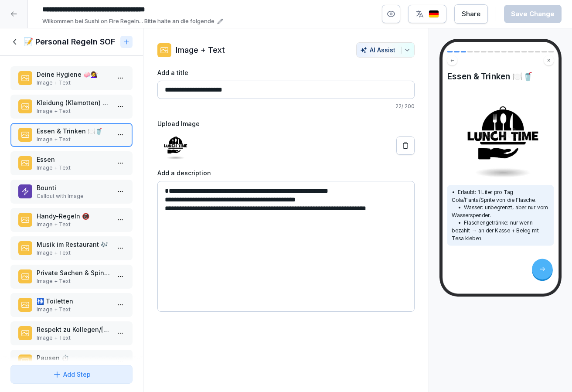
click at [80, 164] on p "Essen" at bounding box center [73, 159] width 73 height 9
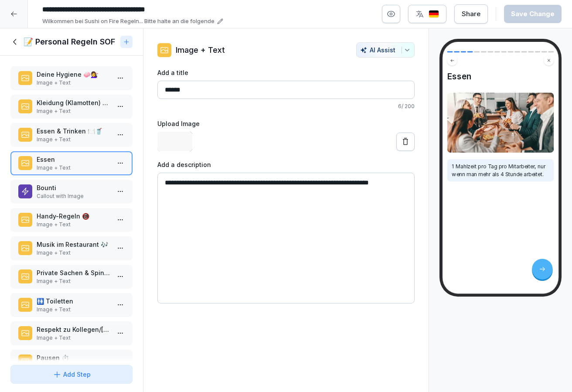
click at [81, 192] on p "Bounti" at bounding box center [73, 187] width 73 height 9
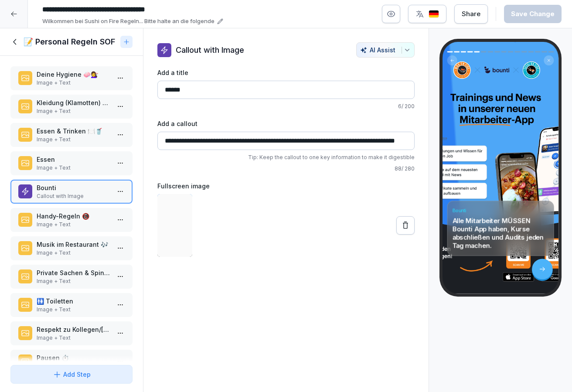
click at [80, 220] on p "Handy-Regeln 📵" at bounding box center [73, 216] width 73 height 9
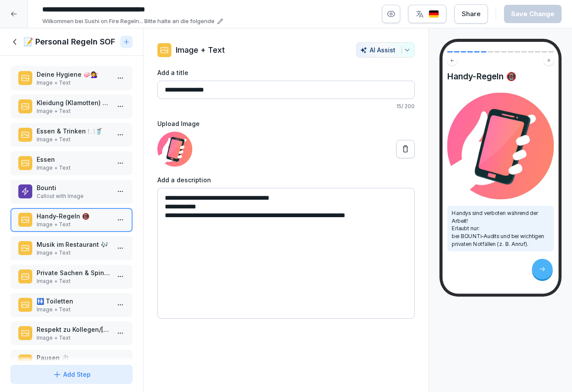
click at [78, 247] on div "Musik im Restaurant 🎶 Image + Text" at bounding box center [71, 248] width 122 height 24
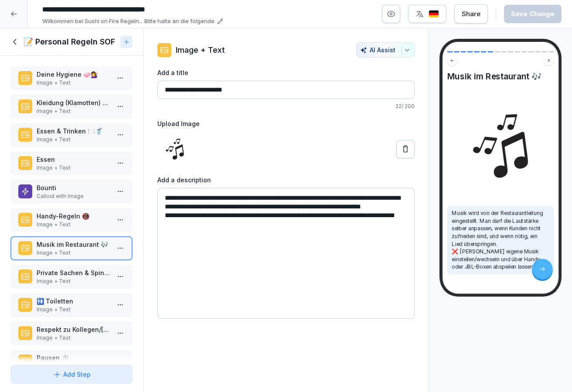
click at [79, 277] on p "Private Sachen & Spinde 🎒🔑" at bounding box center [73, 272] width 73 height 9
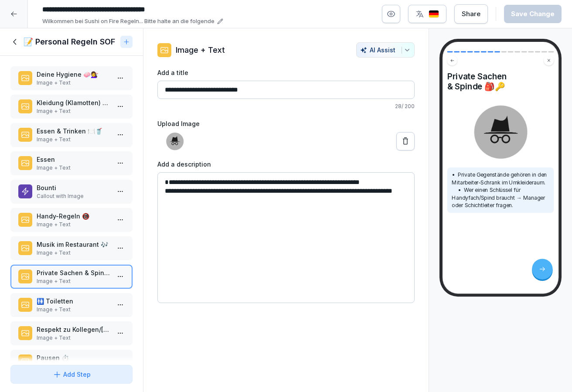
click at [79, 304] on div "🚻 Toiletten Image + Text" at bounding box center [71, 305] width 122 height 24
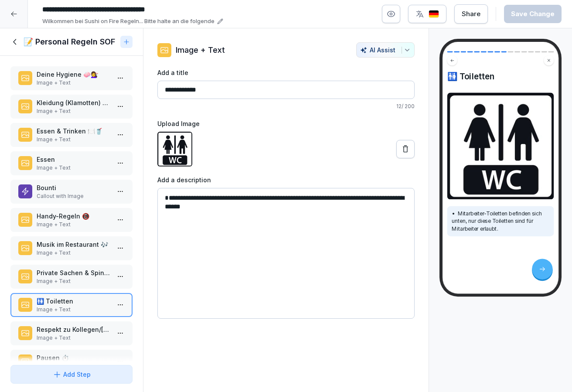
click at [79, 314] on p "Image + Text" at bounding box center [73, 310] width 73 height 8
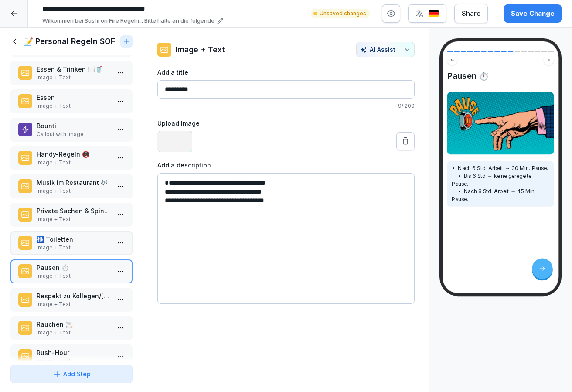
scroll to position [68, 0]
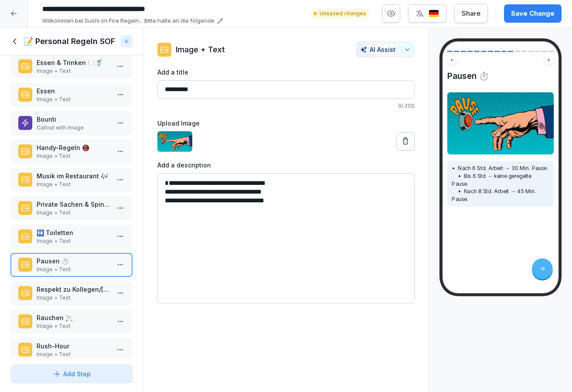
click at [79, 245] on p "Image + Text" at bounding box center [73, 241] width 73 height 8
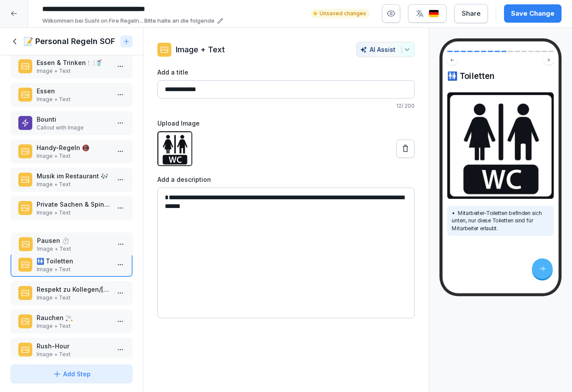
drag, startPoint x: 82, startPoint y: 275, endPoint x: 82, endPoint y: 255, distance: 20.1
click at [82, 253] on p "Image + Text" at bounding box center [73, 249] width 73 height 8
click at [82, 237] on p "Pausen ⏱️" at bounding box center [73, 232] width 73 height 9
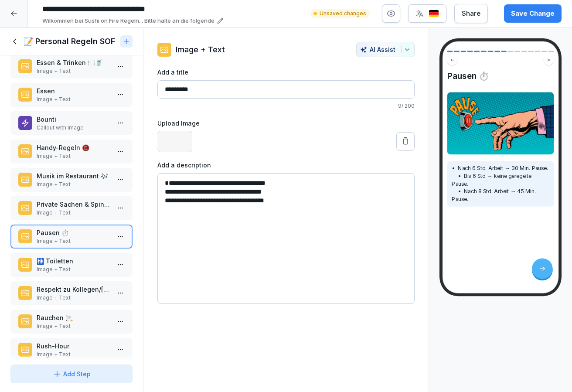
click at [80, 266] on p "🚻 Toiletten" at bounding box center [73, 260] width 73 height 9
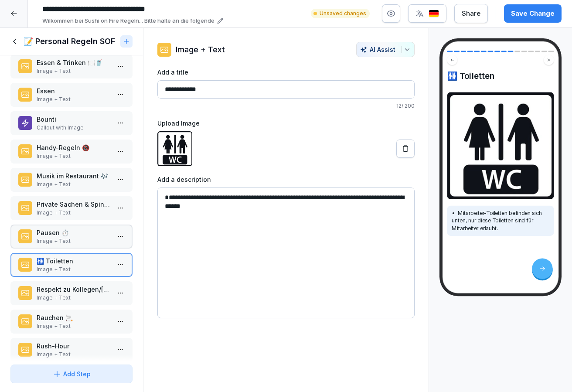
click at [74, 291] on div "Respekt zu Kollegen/Kunden 🤝 Image + Text" at bounding box center [71, 293] width 122 height 24
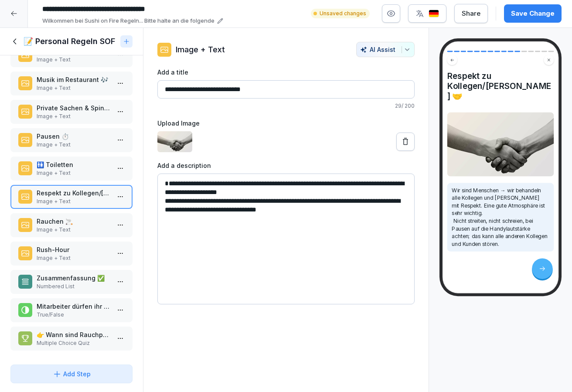
scroll to position [172, 0]
click at [63, 227] on p "Image + Text" at bounding box center [73, 230] width 73 height 8
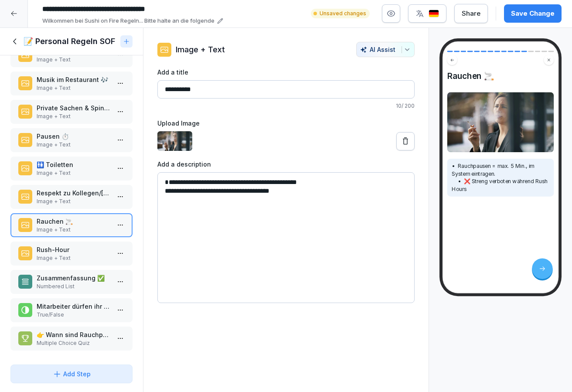
click at [68, 252] on p "Rush-Hour" at bounding box center [73, 249] width 73 height 9
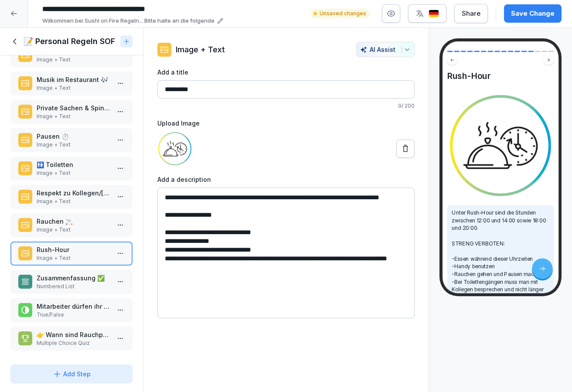
click at [73, 280] on p "Zusammenfassung ✅" at bounding box center [73, 277] width 73 height 9
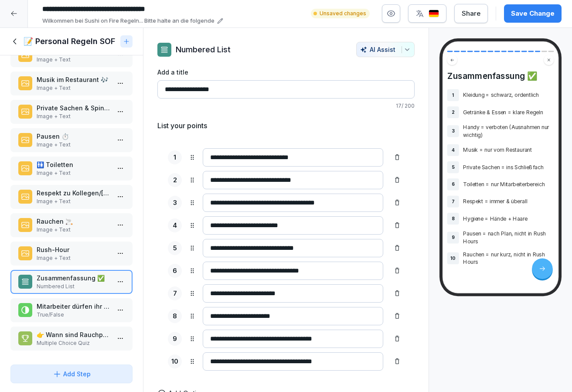
click at [79, 306] on p "Mitarbeiter dürfen ihr kostenloses Essen während der Arbeit essen." at bounding box center [73, 306] width 73 height 9
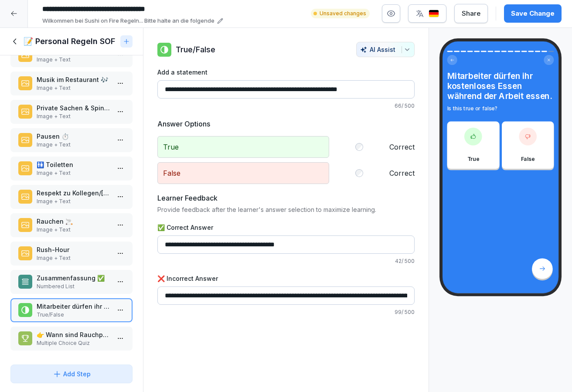
click at [87, 331] on p "👉 Wann sind Rauchpausen streng verboten?" at bounding box center [73, 334] width 73 height 9
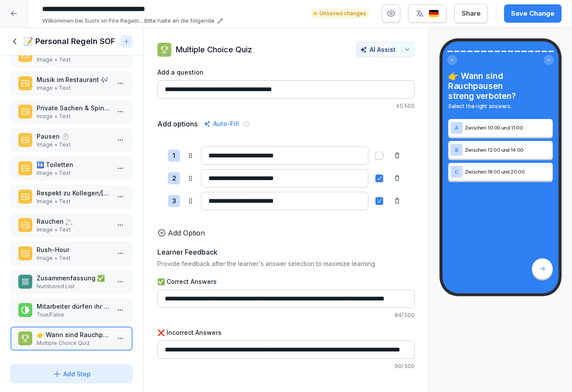
click at [15, 41] on icon at bounding box center [15, 42] width 10 height 10
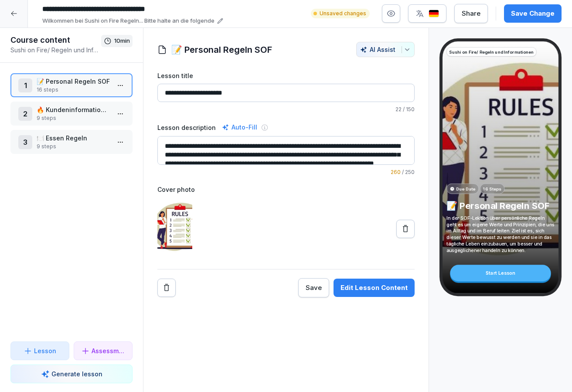
click at [100, 137] on p "🍽️ Essen Regeln" at bounding box center [73, 137] width 73 height 9
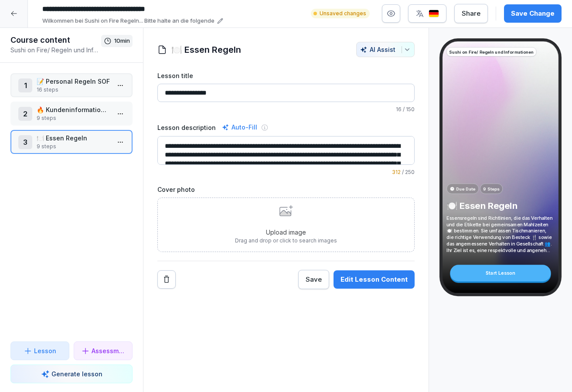
click at [119, 141] on html "**********" at bounding box center [286, 196] width 572 height 392
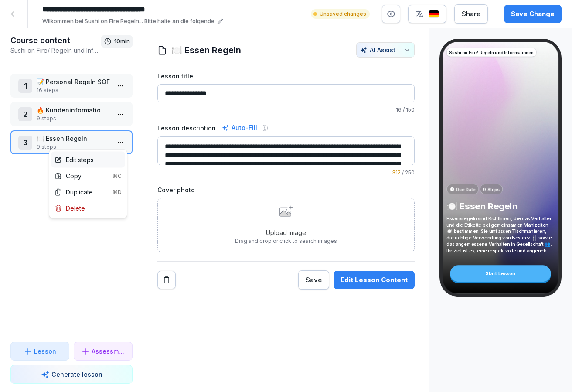
click at [110, 163] on div "Edit steps" at bounding box center [88, 160] width 74 height 16
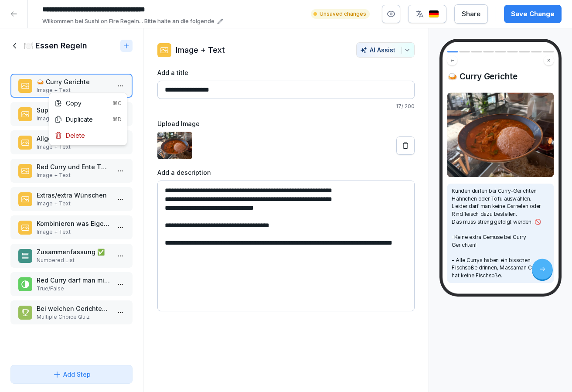
click at [122, 90] on html "**********" at bounding box center [286, 196] width 572 height 392
click at [105, 135] on div "Delete" at bounding box center [88, 135] width 74 height 16
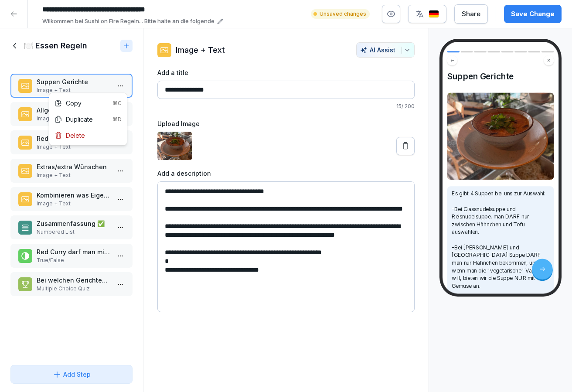
click at [123, 89] on html "**********" at bounding box center [286, 196] width 572 height 392
click at [106, 134] on div "Delete" at bounding box center [88, 135] width 74 height 16
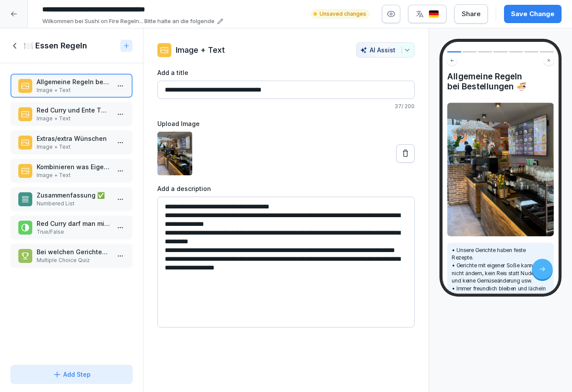
click at [124, 85] on html "**********" at bounding box center [286, 196] width 572 height 392
click at [102, 137] on div "Delete" at bounding box center [88, 135] width 74 height 16
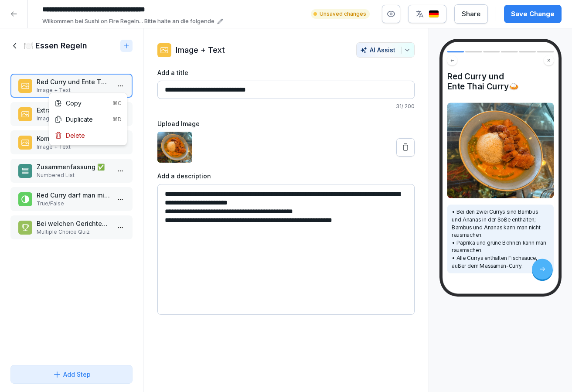
click at [123, 87] on html "**********" at bounding box center [286, 196] width 572 height 392
click at [103, 135] on div "Delete" at bounding box center [88, 135] width 74 height 16
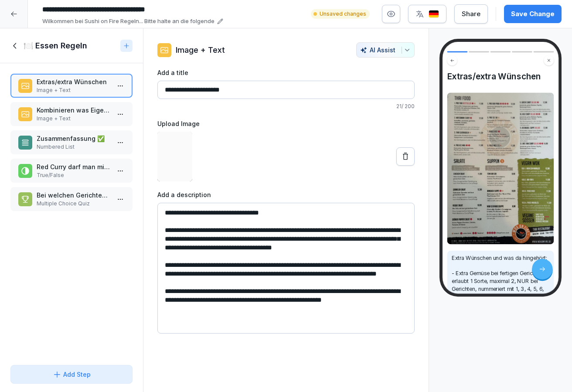
click at [122, 85] on html "**********" at bounding box center [286, 196] width 572 height 392
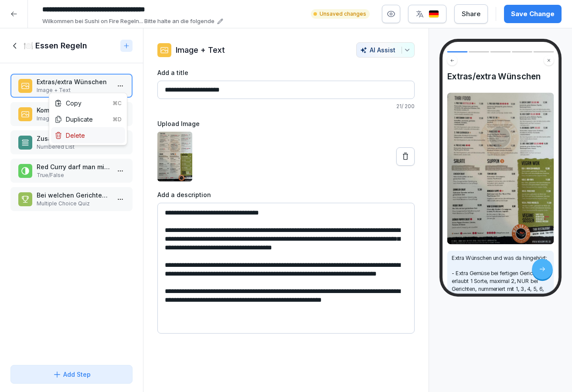
click at [108, 134] on div "Delete" at bounding box center [88, 135] width 74 height 16
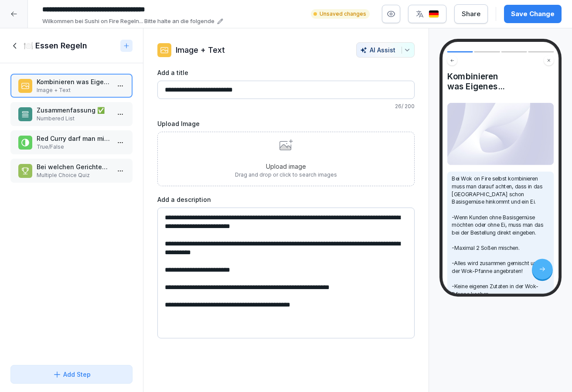
click at [120, 89] on html "**********" at bounding box center [286, 196] width 572 height 392
click at [101, 136] on div "Delete" at bounding box center [88, 135] width 74 height 16
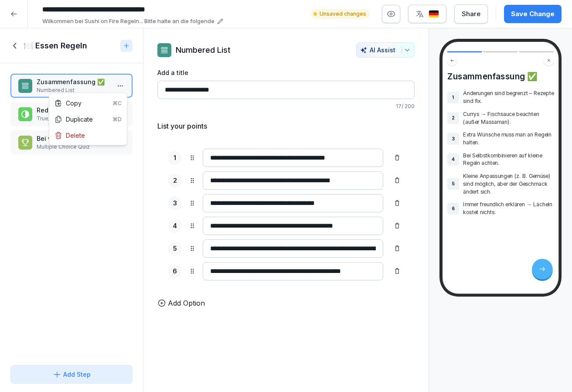
click at [119, 85] on html "**********" at bounding box center [286, 196] width 572 height 392
click at [108, 131] on div "Delete" at bounding box center [88, 135] width 74 height 16
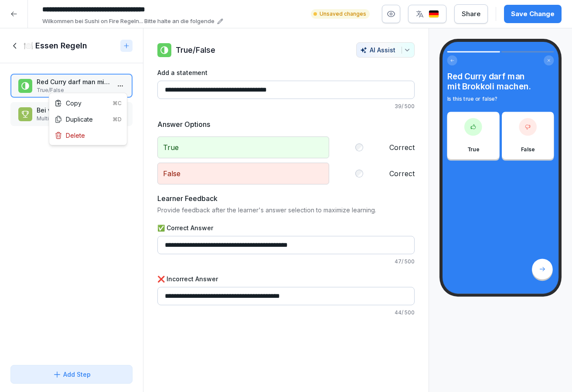
click at [123, 89] on html "**********" at bounding box center [286, 196] width 572 height 392
click at [107, 136] on div "Delete" at bounding box center [88, 135] width 74 height 16
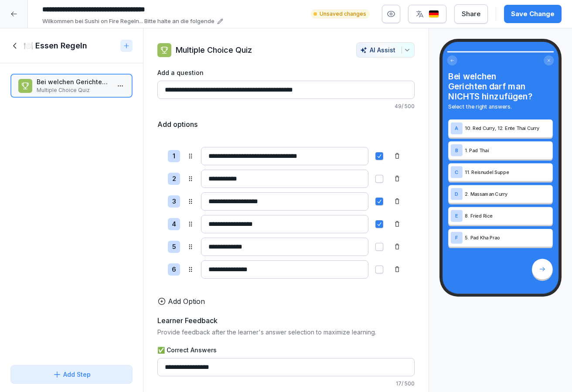
click at [126, 85] on html "**********" at bounding box center [286, 196] width 572 height 392
click at [102, 136] on div "Delete" at bounding box center [88, 135] width 74 height 16
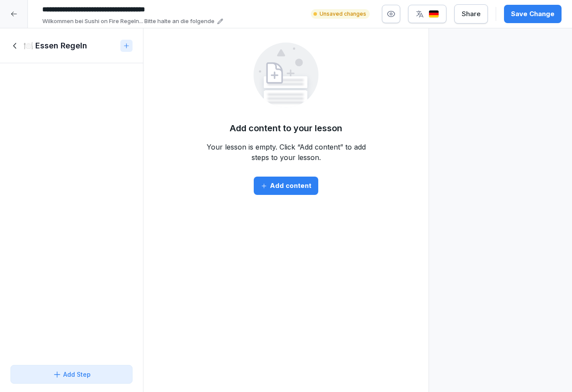
click at [14, 50] on icon at bounding box center [15, 46] width 10 height 10
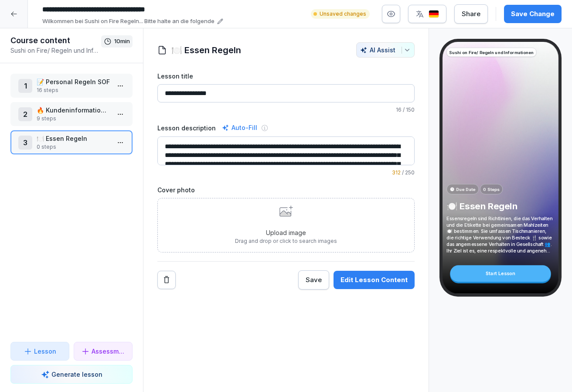
click at [531, 15] on div "Save Change" at bounding box center [533, 14] width 44 height 10
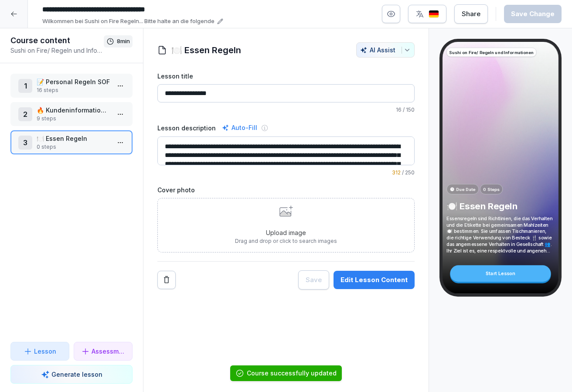
click at [15, 10] on div at bounding box center [14, 14] width 28 height 28
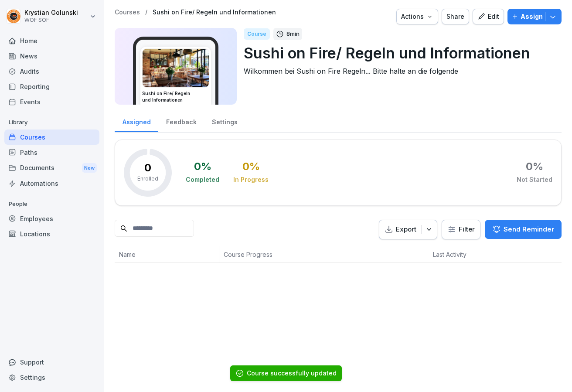
click at [38, 137] on div "Courses" at bounding box center [51, 137] width 95 height 15
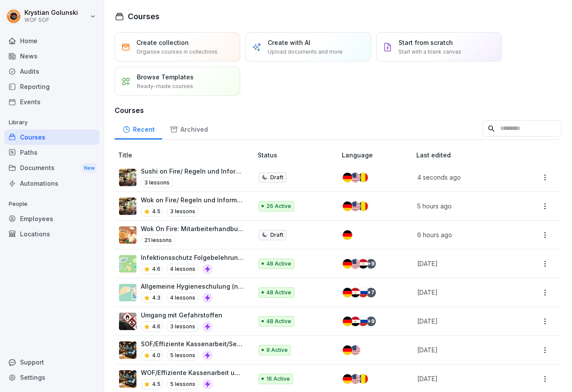
click at [166, 168] on p "Sushi on Fire/ Regeln und Informationen" at bounding box center [192, 171] width 103 height 9
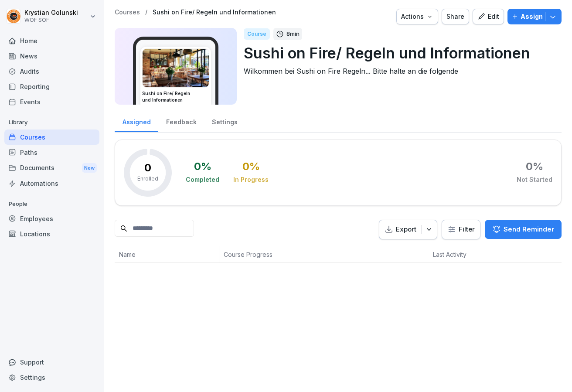
click at [69, 149] on div "Paths" at bounding box center [51, 152] width 95 height 15
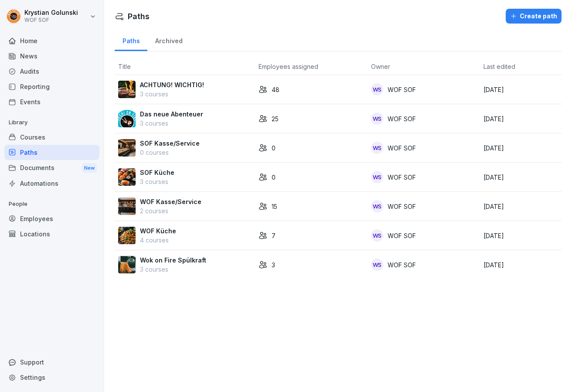
click at [61, 170] on div "Documents New" at bounding box center [51, 168] width 95 height 16
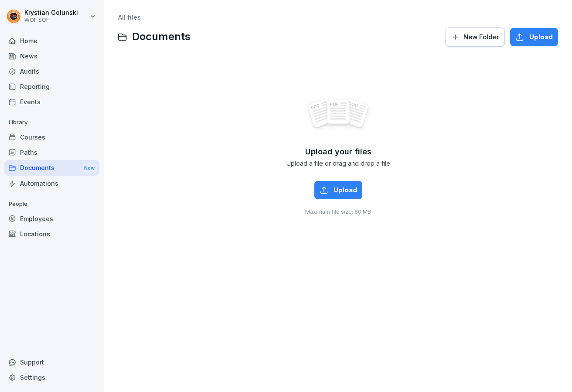
click at [60, 136] on div "Courses" at bounding box center [51, 137] width 95 height 15
